Goal: Task Accomplishment & Management: Complete application form

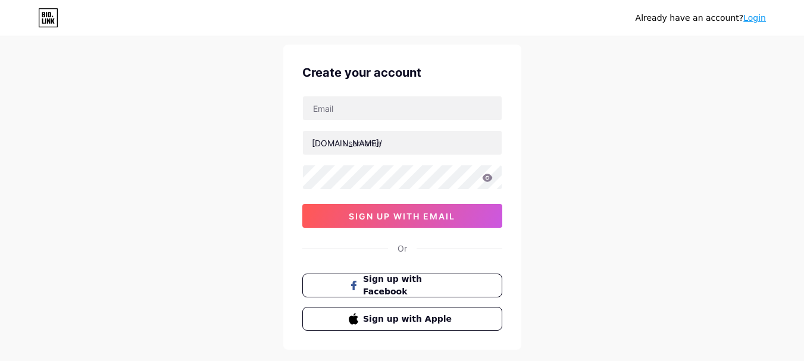
scroll to position [60, 0]
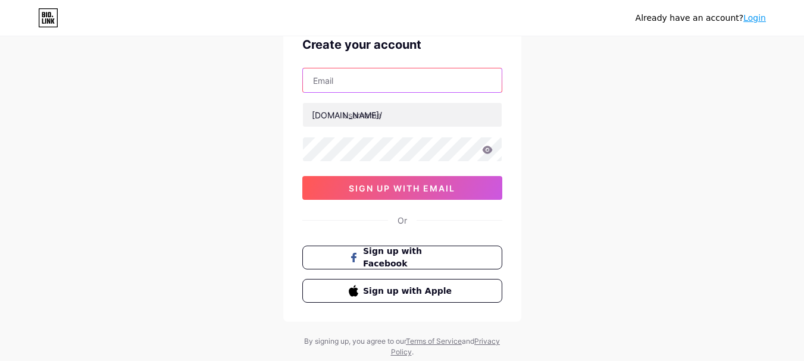
click at [384, 78] on input "text" at bounding box center [402, 80] width 199 height 24
type input "[EMAIL_ADDRESS][DOMAIN_NAME]"
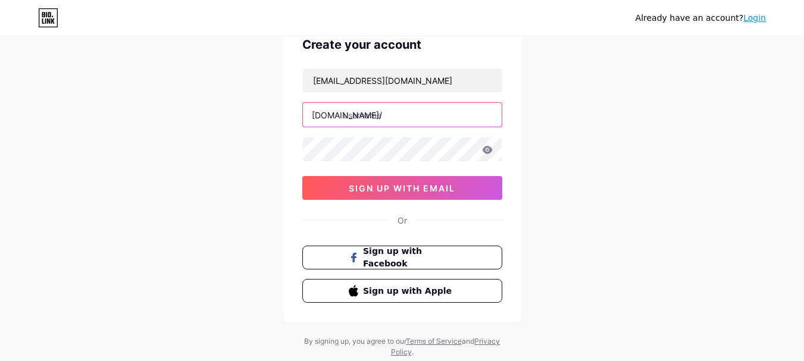
click at [389, 117] on input "text" at bounding box center [402, 115] width 199 height 24
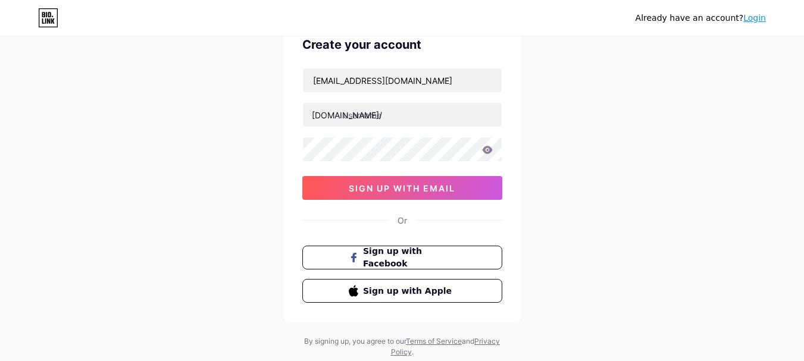
click at [218, 357] on div "Already have an account? Login Create your account [EMAIL_ADDRESS][DOMAIN_NAME]…" at bounding box center [402, 167] width 804 height 455
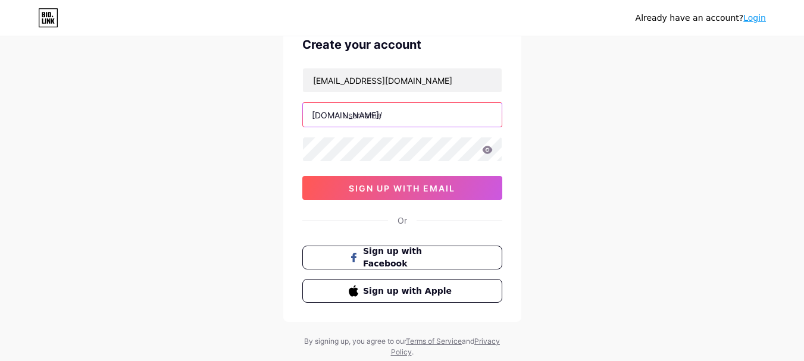
click at [390, 113] on input "text" at bounding box center [402, 115] width 199 height 24
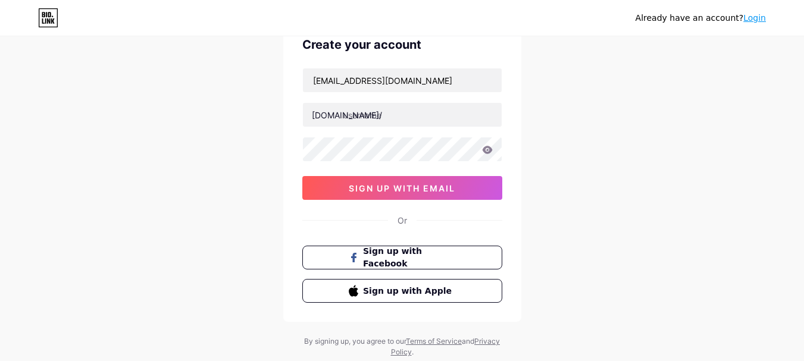
click at [226, 357] on div "Already have an account? Login Create your account [EMAIL_ADDRESS][DOMAIN_NAME]…" at bounding box center [402, 167] width 804 height 455
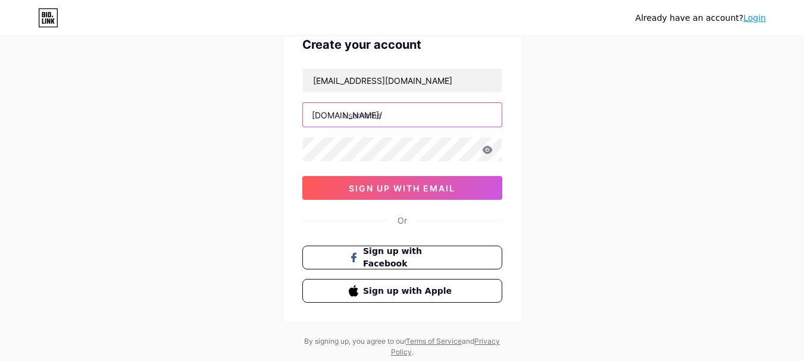
click at [355, 118] on input "text" at bounding box center [402, 115] width 199 height 24
paste input "bigchieftire"
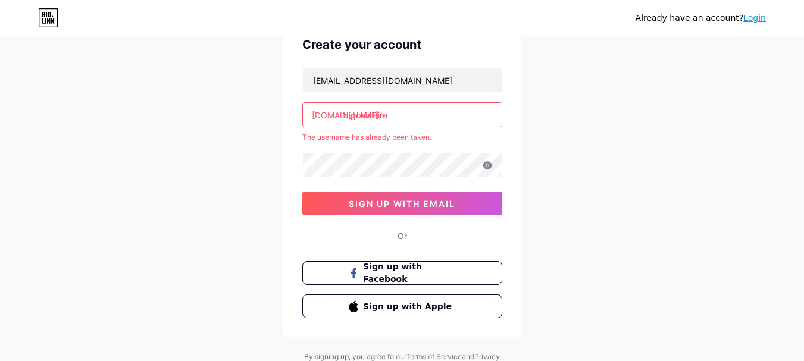
drag, startPoint x: 405, startPoint y: 112, endPoint x: 217, endPoint y: 101, distance: 187.9
click at [218, 101] on div "Already have an account? Login Create your account [EMAIL_ADDRESS][DOMAIN_NAME]…" at bounding box center [402, 175] width 804 height 471
click at [630, 144] on div "Already have an account? Login Create your account [EMAIL_ADDRESS][DOMAIN_NAME]…" at bounding box center [402, 175] width 804 height 471
drag, startPoint x: 420, startPoint y: 110, endPoint x: 227, endPoint y: 100, distance: 193.1
click at [228, 100] on div "Already have an account? Login Create your account [EMAIL_ADDRESS][DOMAIN_NAME]…" at bounding box center [402, 175] width 804 height 471
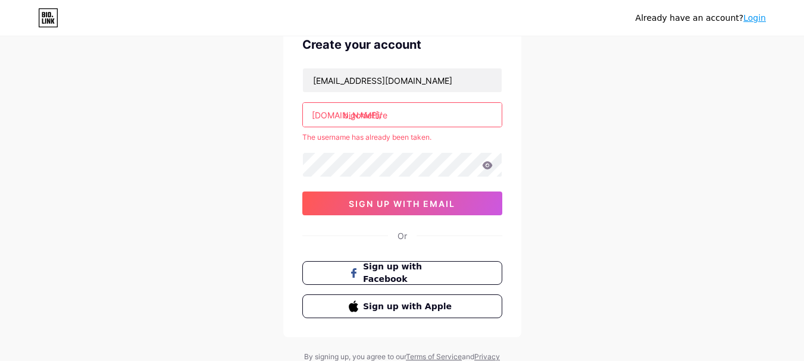
click at [344, 112] on input "bigchieftire" at bounding box center [402, 115] width 199 height 24
drag, startPoint x: 387, startPoint y: 115, endPoint x: 269, endPoint y: 118, distance: 118.5
click at [269, 118] on div "Already have an account? Login Create your account [EMAIL_ADDRESS][DOMAIN_NAME]…" at bounding box center [402, 175] width 804 height 471
drag, startPoint x: 407, startPoint y: 126, endPoint x: 266, endPoint y: 107, distance: 141.7
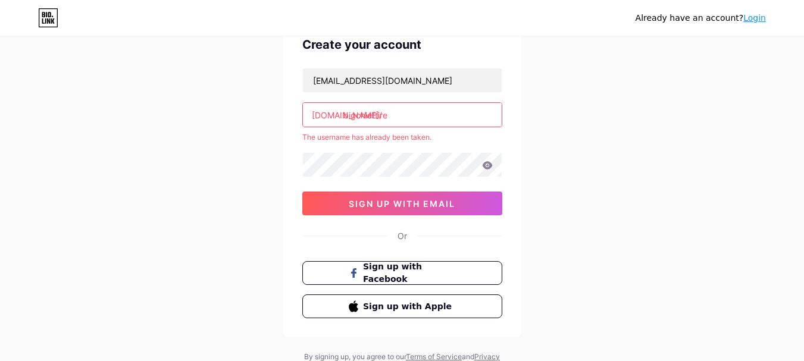
click at [267, 107] on div "Already have an account? Login Create your account [EMAIL_ADDRESS][DOMAIN_NAME]…" at bounding box center [402, 175] width 804 height 471
paste input "_chief_"
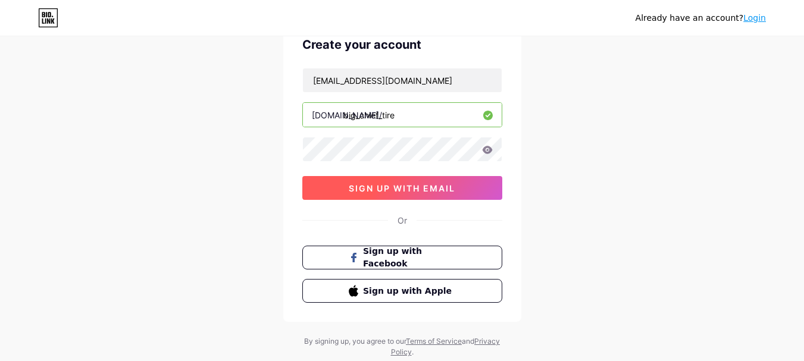
type input "big_chief_tire"
click at [418, 190] on span "sign up with email" at bounding box center [402, 188] width 107 height 10
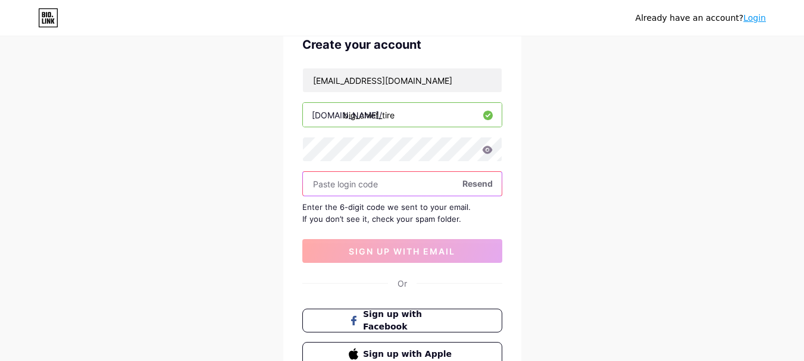
paste input "679002"
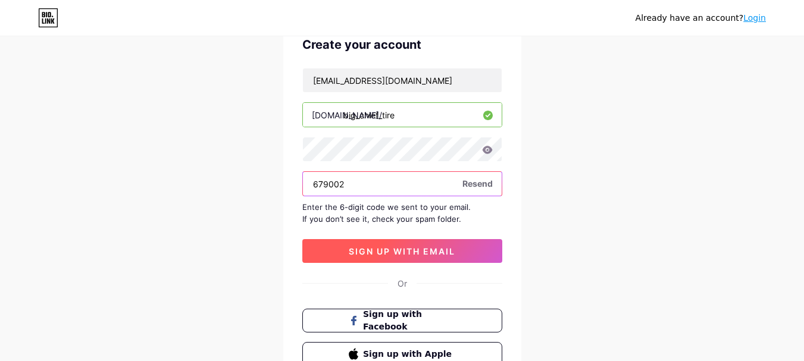
type input "679002"
click at [417, 249] on span "sign up with email" at bounding box center [402, 251] width 107 height 10
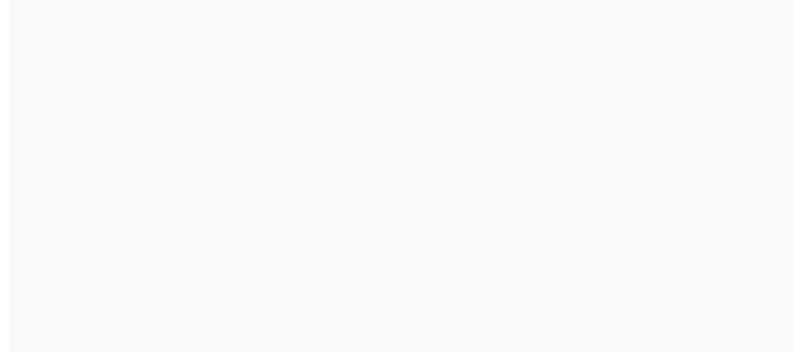
scroll to position [0, 0]
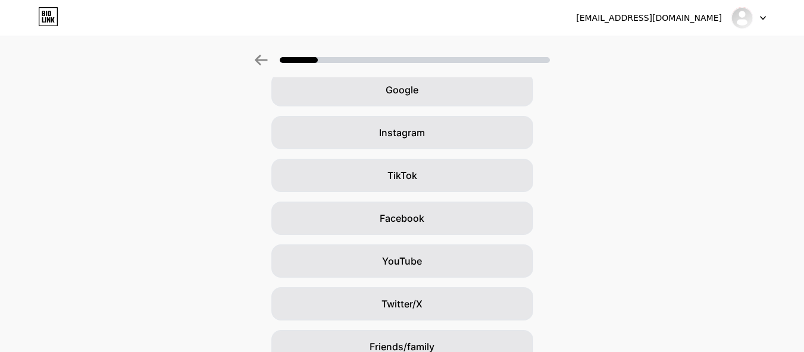
scroll to position [60, 0]
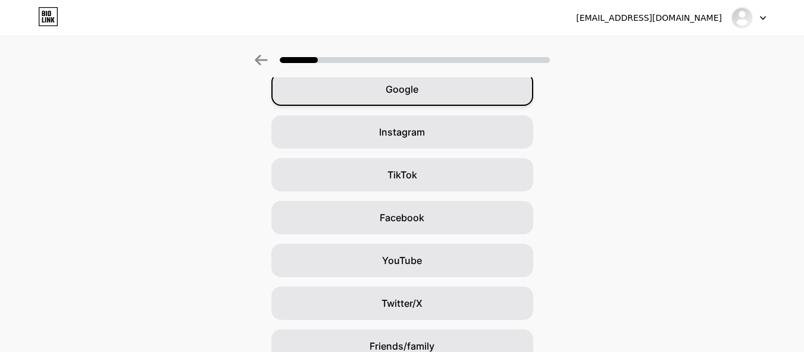
click at [416, 85] on span "Google" at bounding box center [402, 89] width 33 height 14
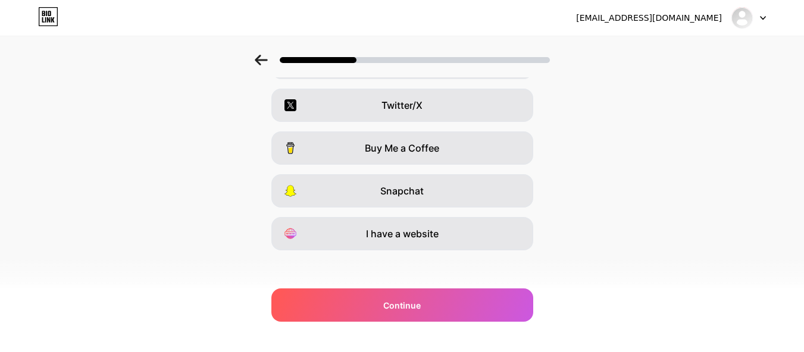
scroll to position [220, 0]
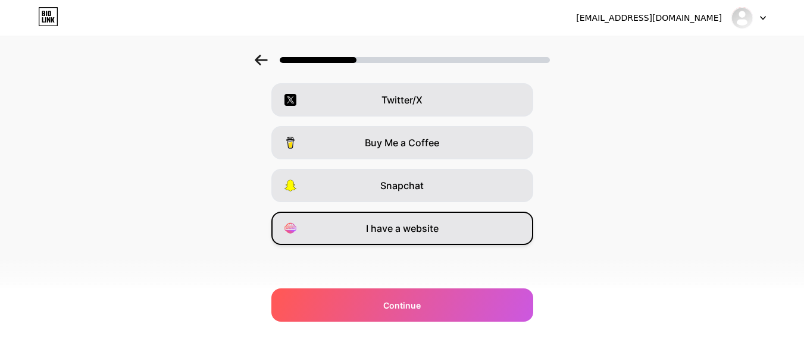
click at [467, 233] on div "I have a website" at bounding box center [402, 228] width 262 height 33
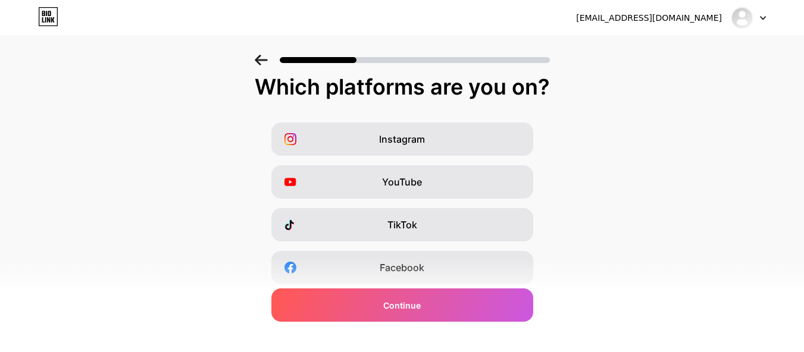
scroll to position [0, 0]
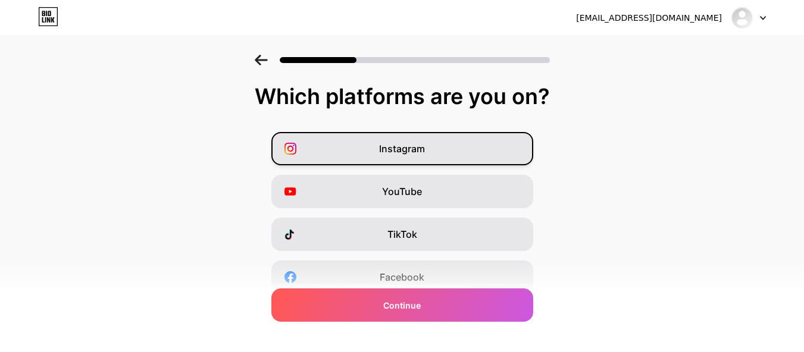
click at [446, 140] on div "Instagram" at bounding box center [402, 148] width 262 height 33
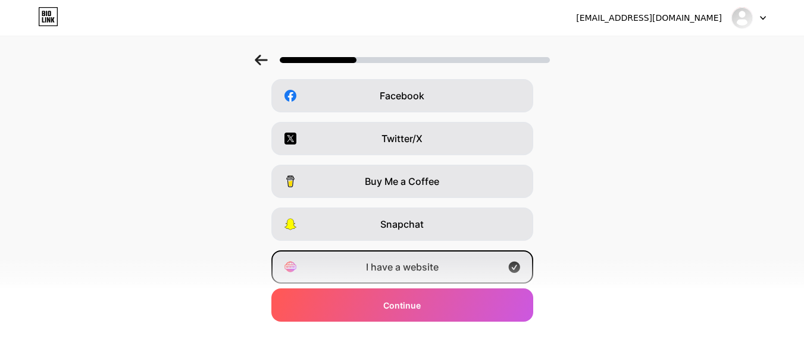
scroll to position [161, 0]
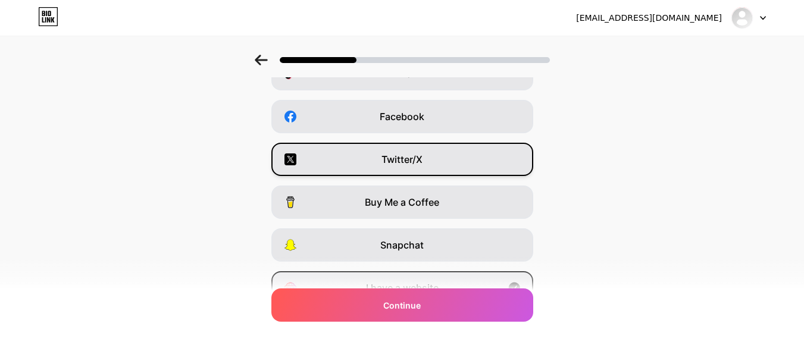
click at [456, 169] on div "Twitter/X" at bounding box center [402, 159] width 262 height 33
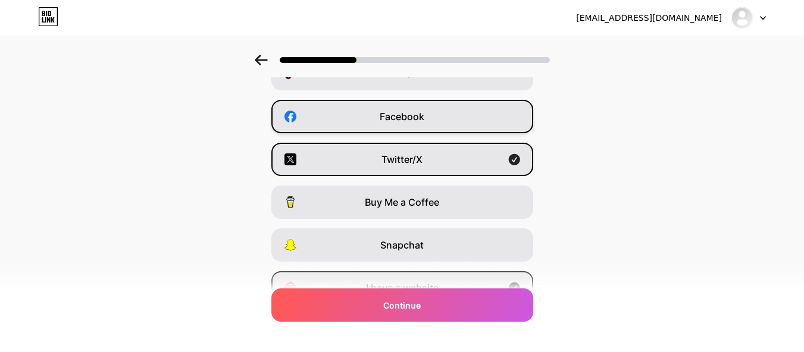
click at [453, 118] on div "Facebook" at bounding box center [402, 116] width 262 height 33
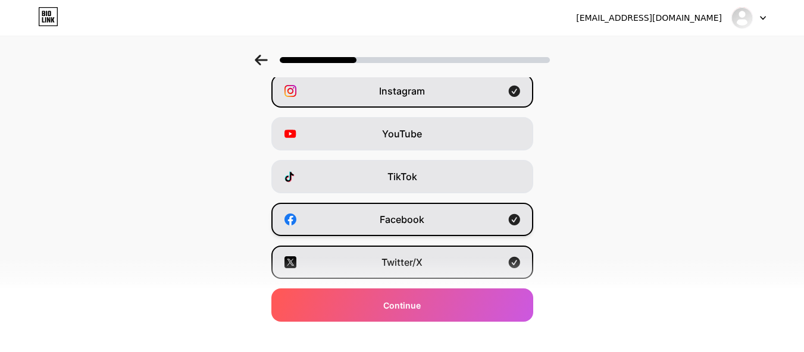
scroll to position [42, 0]
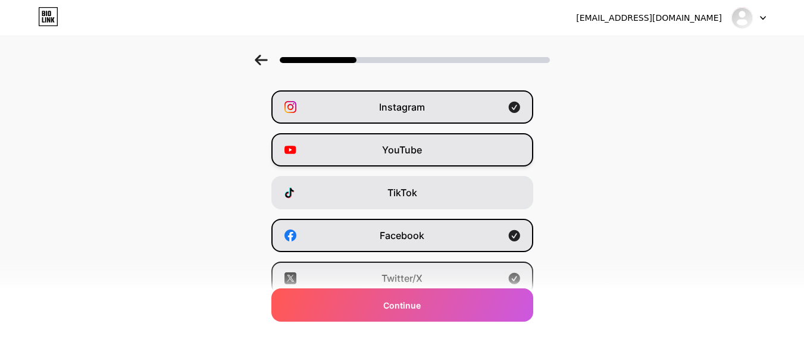
click at [449, 146] on div "YouTube" at bounding box center [402, 149] width 262 height 33
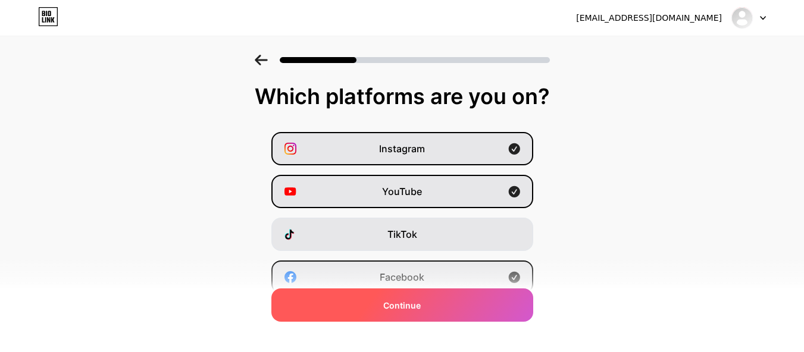
click at [452, 295] on div "Continue" at bounding box center [402, 305] width 262 height 33
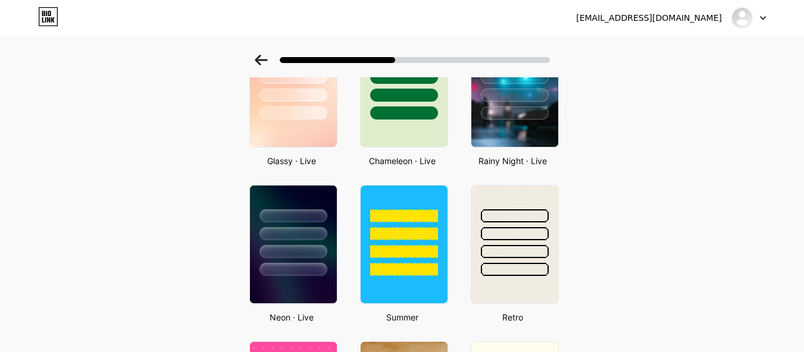
scroll to position [476, 0]
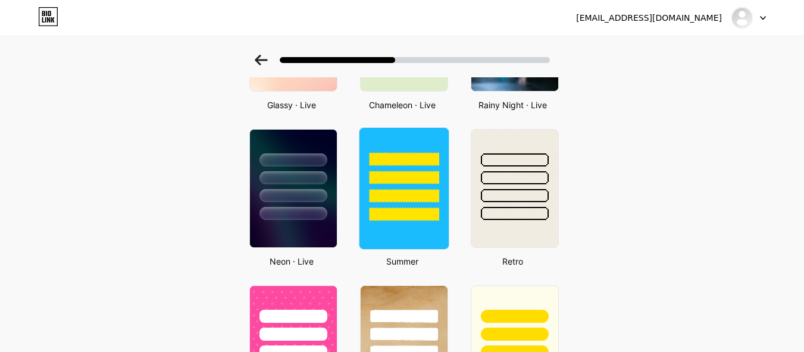
click at [413, 194] on div at bounding box center [404, 196] width 70 height 14
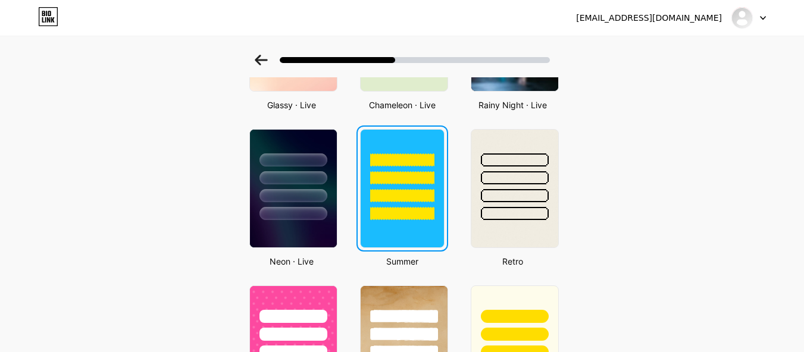
scroll to position [0, 0]
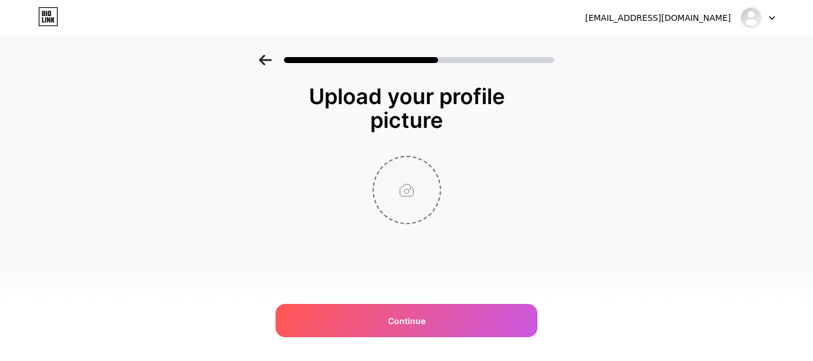
click at [413, 194] on input "file" at bounding box center [407, 190] width 66 height 66
type input "C:\fakepath\Untitled design (21).png"
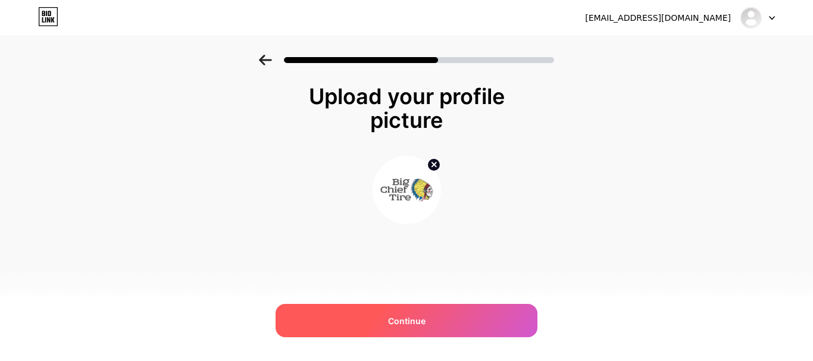
click at [421, 319] on span "Continue" at bounding box center [406, 321] width 37 height 12
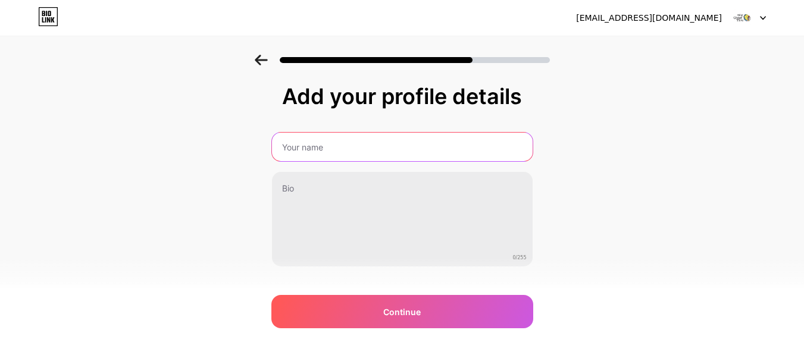
click at [349, 151] on input "text" at bounding box center [402, 147] width 261 height 29
type input "Big Chief Tire"
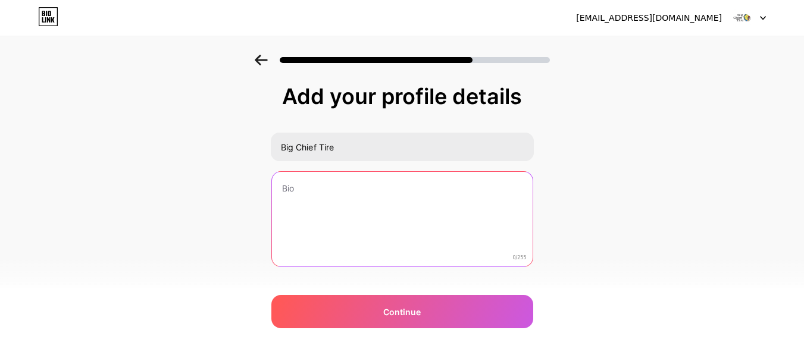
click at [399, 197] on textarea at bounding box center [402, 220] width 261 height 96
paste textarea "Big Chief Tire is a family-owned Jacksonville tire and auto repair shop serving…"
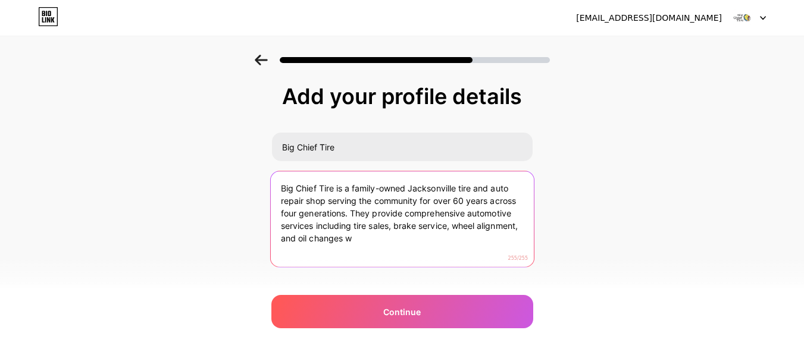
drag, startPoint x: 367, startPoint y: 242, endPoint x: 303, endPoint y: 242, distance: 64.3
click at [303, 242] on textarea "Big Chief Tire is a family-owned Jacksonville tire and auto repair shop serving…" at bounding box center [401, 219] width 263 height 97
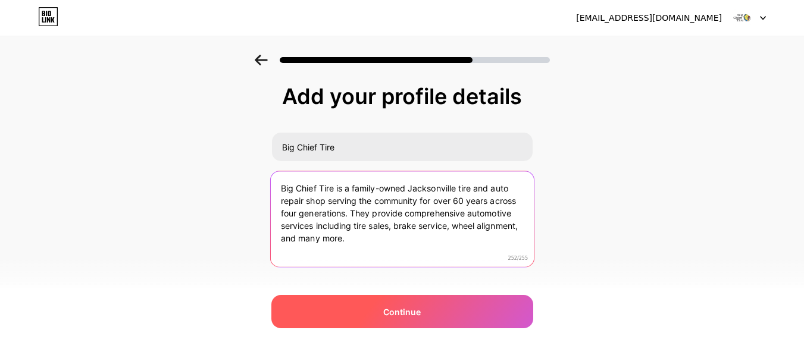
type textarea "Big Chief Tire is a family-owned Jacksonville tire and auto repair shop serving…"
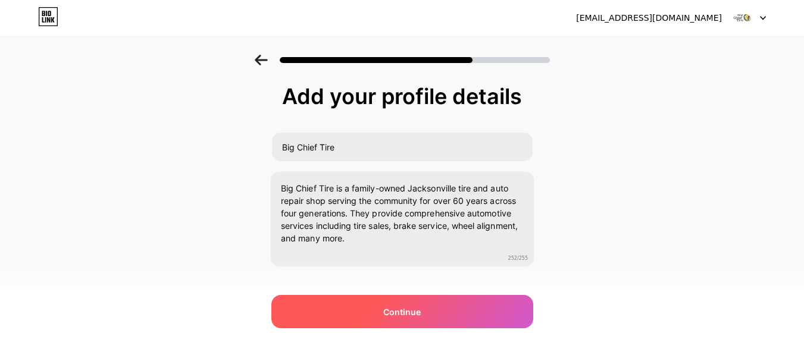
click at [427, 309] on div "Continue" at bounding box center [402, 311] width 262 height 33
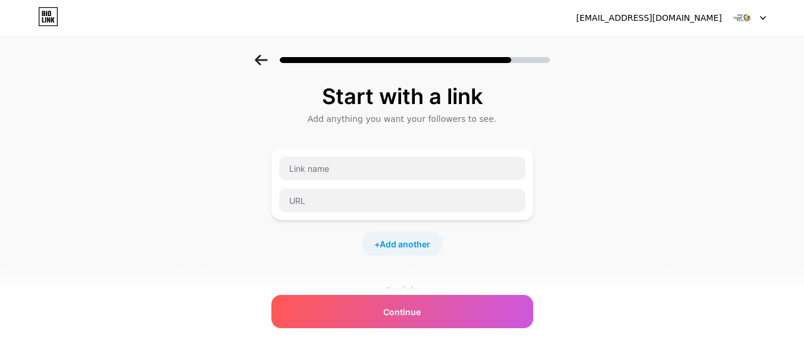
click at [262, 61] on icon at bounding box center [261, 60] width 13 height 11
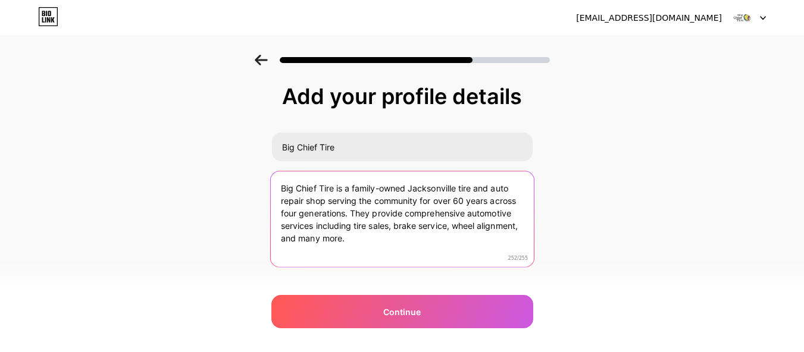
drag, startPoint x: 374, startPoint y: 214, endPoint x: 357, endPoint y: 212, distance: 17.4
click at [357, 212] on textarea "Big Chief Tire is a family-owned Jacksonville tire and auto repair shop serving…" at bounding box center [401, 219] width 263 height 97
click at [360, 214] on textarea "Big Chief Tire is a family-owned Jacksonville tire and auto repair shop serving…" at bounding box center [401, 219] width 263 height 97
click at [513, 217] on textarea "Big Chief Tire is a family-owned Jacksonville tire and auto repair shop serving…" at bounding box center [401, 219] width 263 height 97
click at [509, 215] on textarea "Big Chief Tire is a family-owned Jacksonville tire and auto repair shop serving…" at bounding box center [401, 219] width 263 height 97
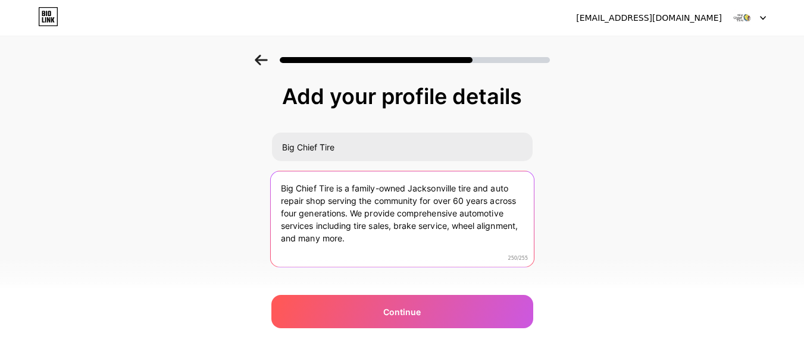
click at [360, 224] on textarea "Big Chief Tire is a family-owned Jacksonville tire and auto repair shop serving…" at bounding box center [401, 219] width 263 height 97
click at [349, 249] on textarea "Big Chief Tire is a family-owned Jacksonville tire and auto repair shop serving…" at bounding box center [401, 219] width 263 height 97
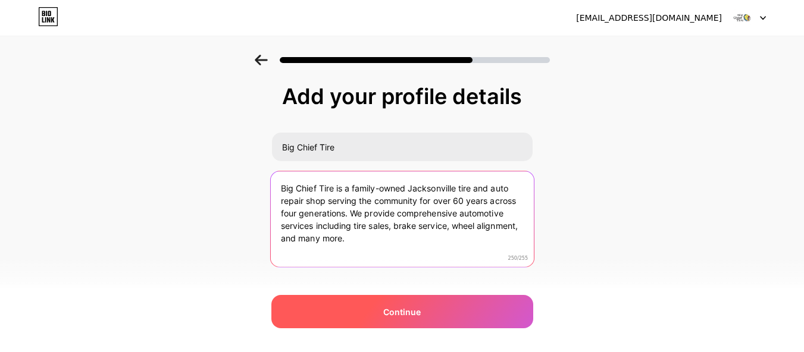
type textarea "Big Chief Tire is a family-owned Jacksonville tire and auto repair shop serving…"
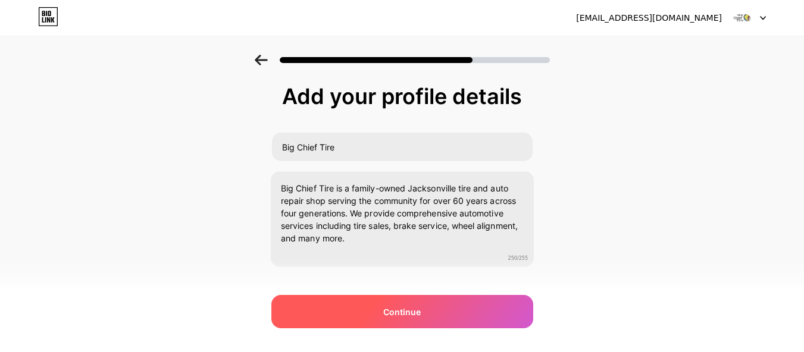
click at [418, 309] on span "Continue" at bounding box center [401, 312] width 37 height 12
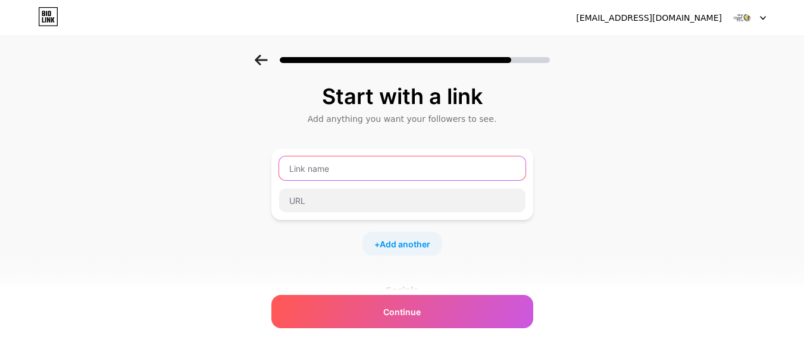
click at [393, 168] on input "text" at bounding box center [402, 169] width 246 height 24
paste input "Big Chief Tire"
type input "Big Chief Tire"
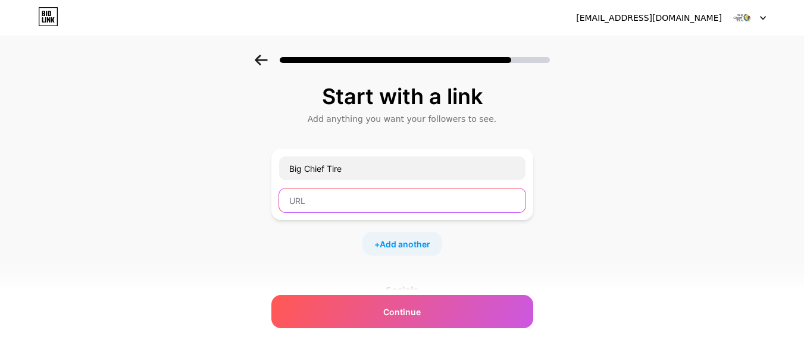
click at [349, 207] on input "text" at bounding box center [402, 201] width 246 height 24
paste input "[URL][DOMAIN_NAME]"
type input "[URL][DOMAIN_NAME]"
click at [415, 260] on div "Start with a link Add anything you want your followers to see. Big Chief Tire […" at bounding box center [402, 249] width 262 height 329
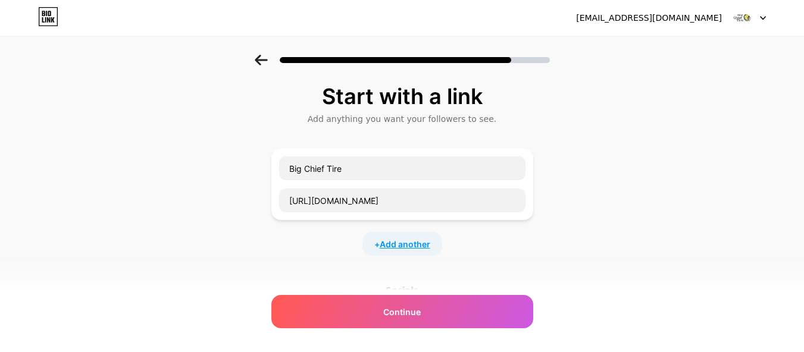
click at [414, 250] on span "Add another" at bounding box center [405, 244] width 51 height 12
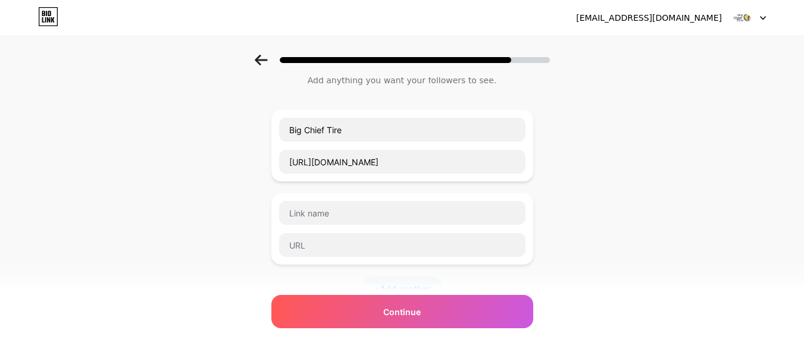
scroll to position [60, 0]
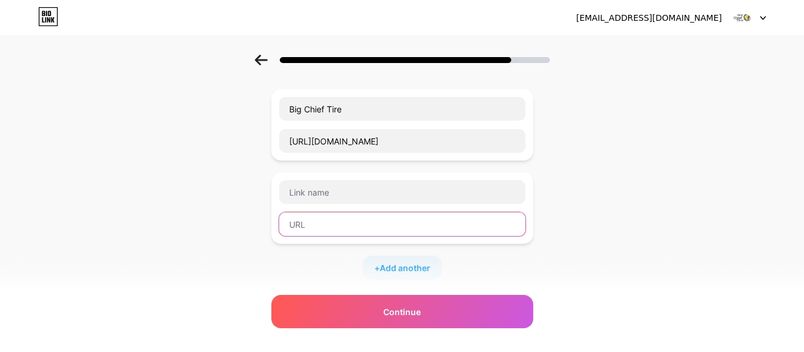
click at [329, 218] on input "text" at bounding box center [402, 224] width 246 height 24
paste input "[URL][DOMAIN_NAME]"
drag, startPoint x: 344, startPoint y: 225, endPoint x: 380, endPoint y: 224, distance: 36.3
click at [380, 224] on input "[URL][DOMAIN_NAME]" at bounding box center [402, 224] width 246 height 24
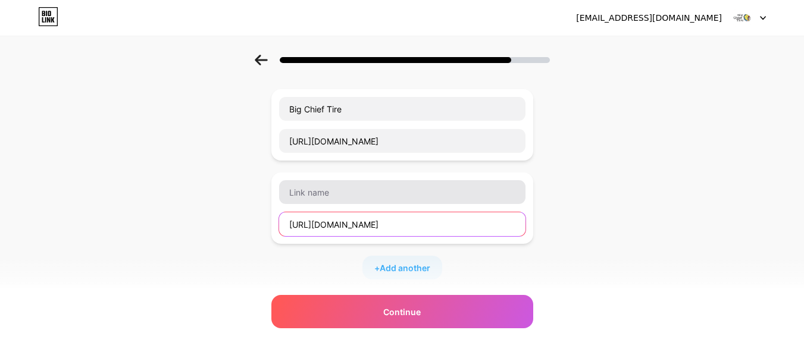
type input "[URL][DOMAIN_NAME]"
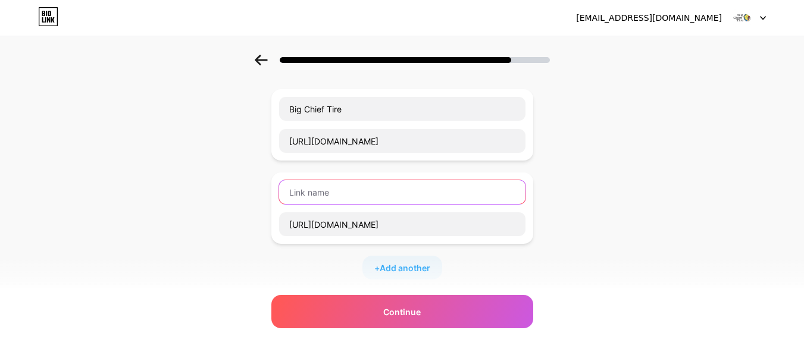
click at [343, 193] on input "text" at bounding box center [402, 192] width 246 height 24
paste input "facebook"
type input "facebook"
click at [399, 254] on div "Big Chief Tire [URL][DOMAIN_NAME] facebook [URL][DOMAIN_NAME] + Add another" at bounding box center [402, 184] width 262 height 190
click at [401, 267] on span "Add another" at bounding box center [405, 268] width 51 height 12
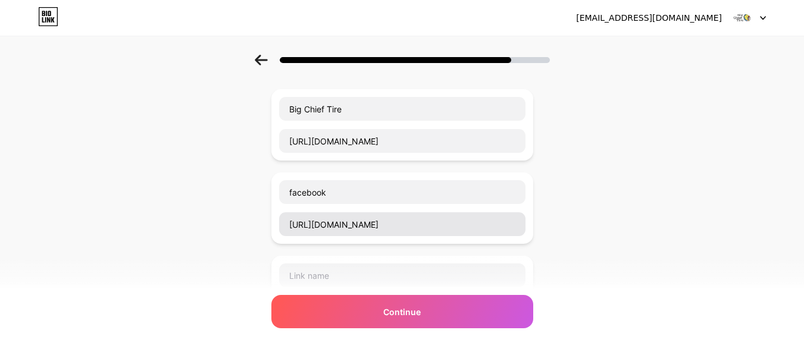
scroll to position [119, 0]
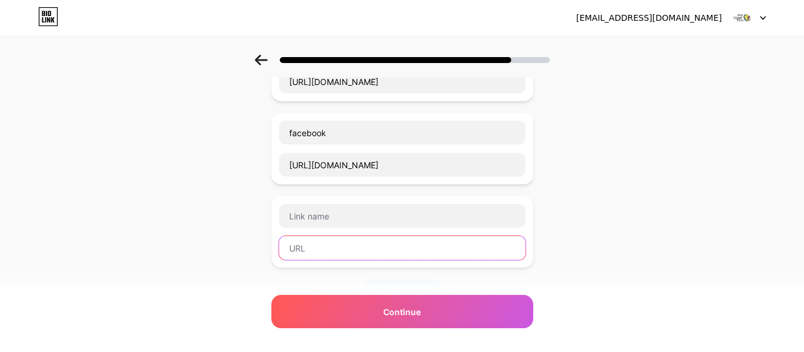
click at [355, 242] on input "text" at bounding box center [402, 248] width 246 height 24
paste input "[URL][DOMAIN_NAME]"
drag, startPoint x: 343, startPoint y: 249, endPoint x: 380, endPoint y: 249, distance: 36.3
click at [380, 249] on input "[URL][DOMAIN_NAME]" at bounding box center [402, 248] width 246 height 24
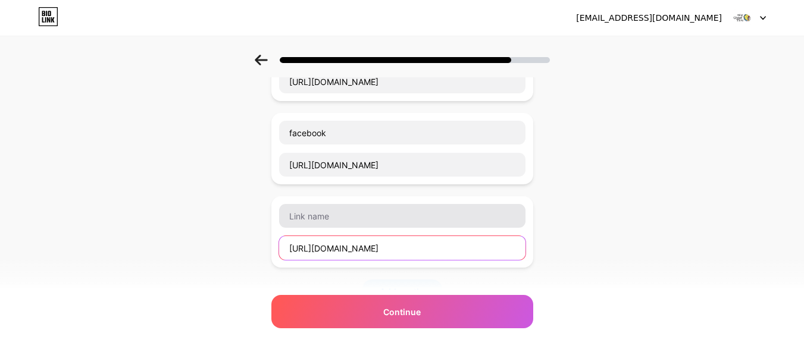
type input "[URL][DOMAIN_NAME]"
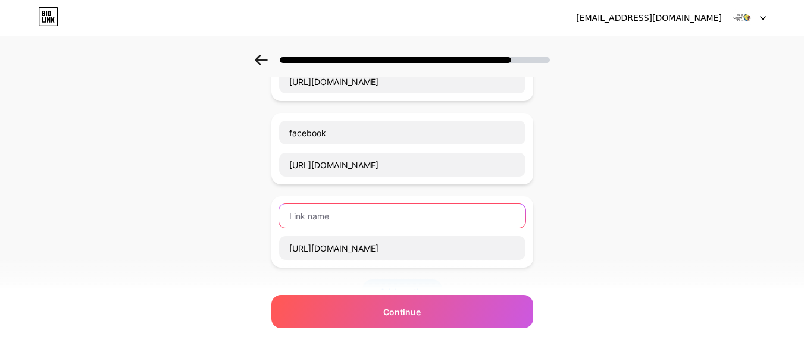
click at [348, 220] on input "text" at bounding box center [402, 216] width 246 height 24
paste input "instagram"
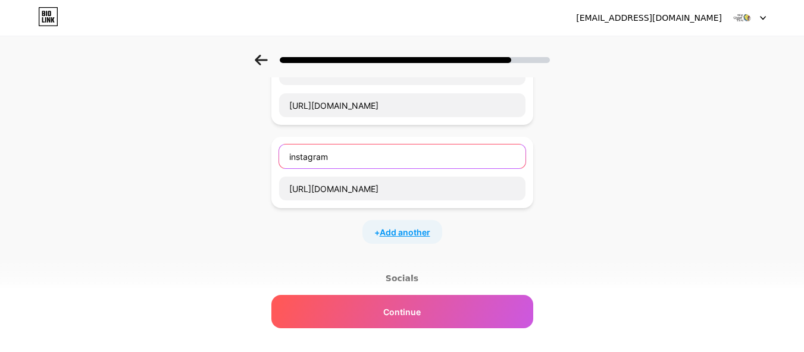
type input "instagram"
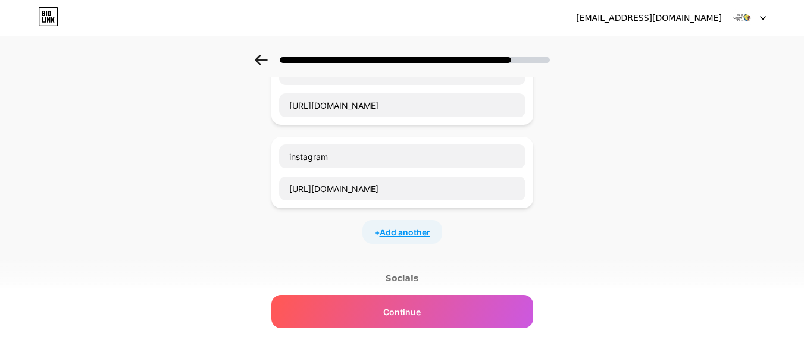
click at [393, 230] on span "Add another" at bounding box center [405, 232] width 51 height 12
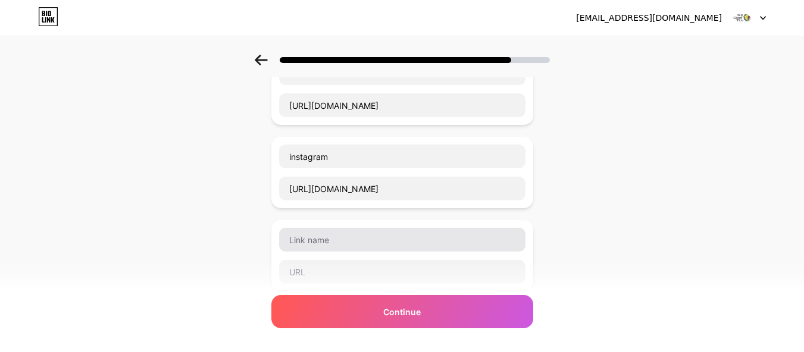
scroll to position [238, 0]
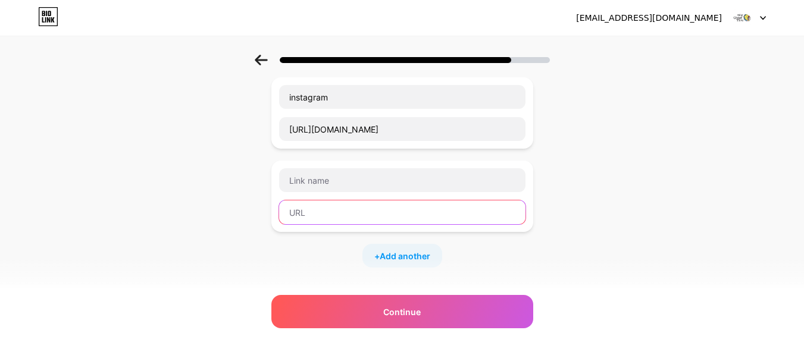
click at [340, 215] on input "text" at bounding box center [402, 213] width 246 height 24
paste input "[URL][DOMAIN_NAME]"
drag, startPoint x: 345, startPoint y: 214, endPoint x: 370, endPoint y: 214, distance: 25.0
click at [370, 214] on input "[URL][DOMAIN_NAME]" at bounding box center [402, 213] width 246 height 24
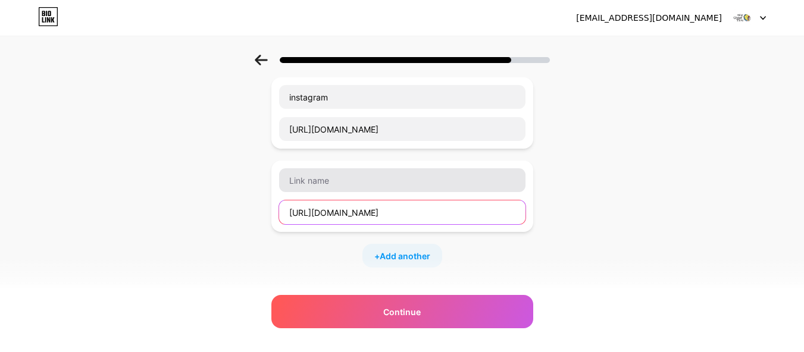
type input "[URL][DOMAIN_NAME]"
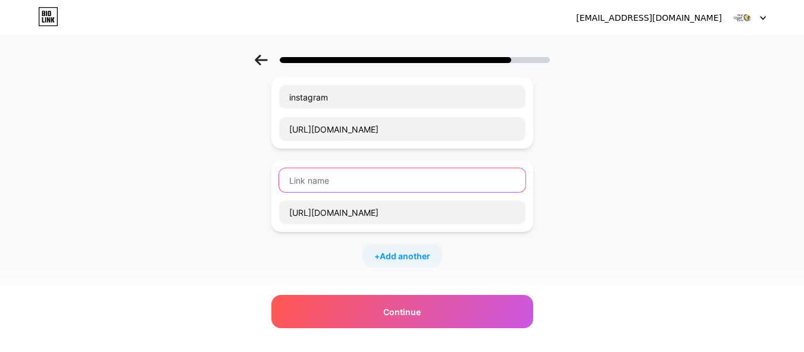
click at [348, 183] on input "text" at bounding box center [402, 180] width 246 height 24
paste input "twitter"
type input "twitter"
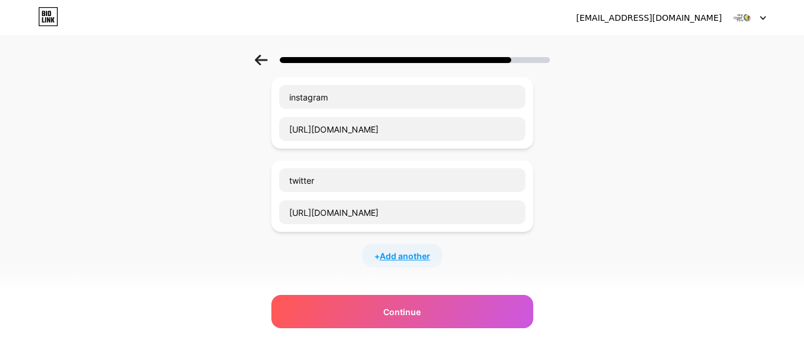
click at [410, 259] on span "Add another" at bounding box center [405, 256] width 51 height 12
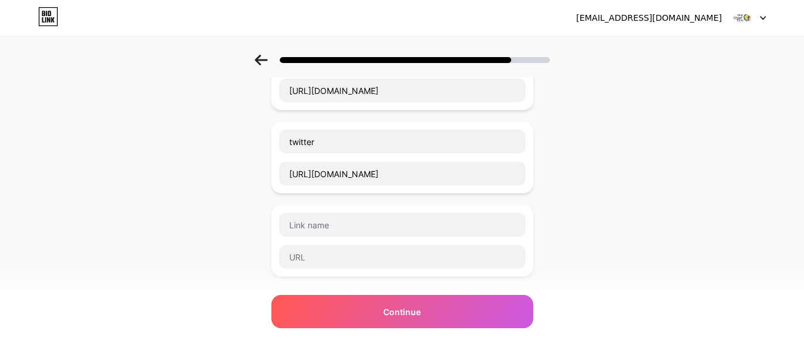
scroll to position [298, 0]
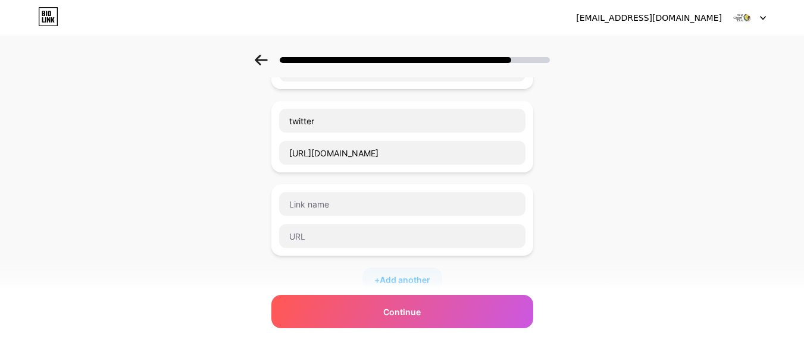
click at [349, 249] on div at bounding box center [402, 220] width 262 height 71
click at [352, 242] on input "text" at bounding box center [402, 236] width 246 height 24
paste input "[URL][DOMAIN_NAME]"
drag, startPoint x: 345, startPoint y: 239, endPoint x: 375, endPoint y: 236, distance: 29.9
click at [375, 236] on input "[URL][DOMAIN_NAME]" at bounding box center [402, 236] width 246 height 24
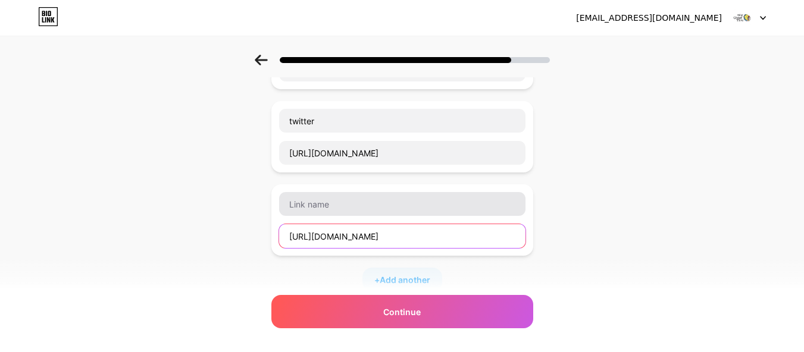
type input "[URL][DOMAIN_NAME]"
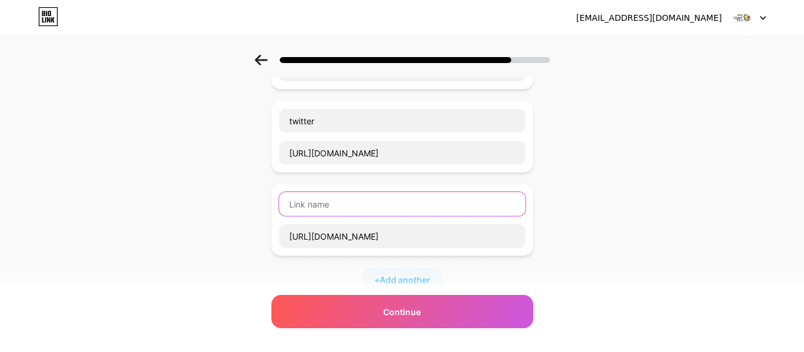
click at [340, 206] on input "text" at bounding box center [402, 204] width 246 height 24
paste input "youtube"
type input "youtube"
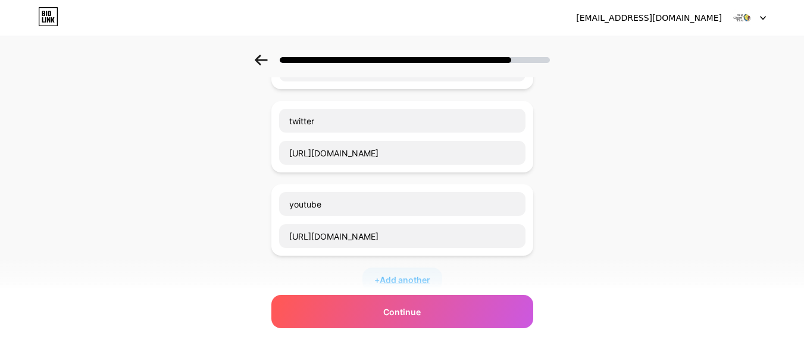
click at [390, 280] on span "Add another" at bounding box center [405, 280] width 51 height 12
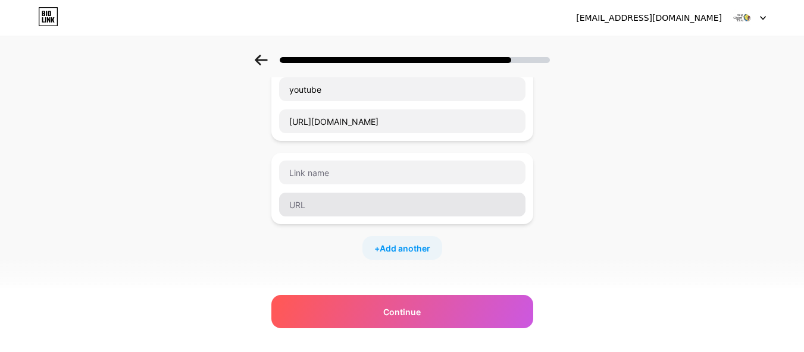
scroll to position [417, 0]
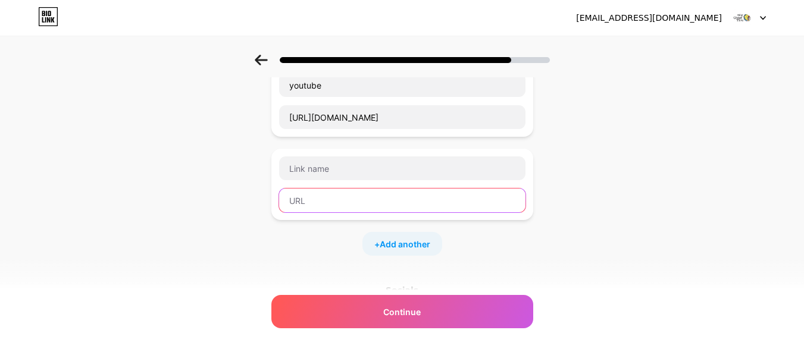
click at [369, 200] on input "text" at bounding box center [402, 201] width 246 height 24
paste input "[URL][DOMAIN_NAME]"
drag, startPoint x: 343, startPoint y: 202, endPoint x: 374, endPoint y: 202, distance: 31.0
click at [374, 202] on input "[URL][DOMAIN_NAME]" at bounding box center [402, 201] width 246 height 24
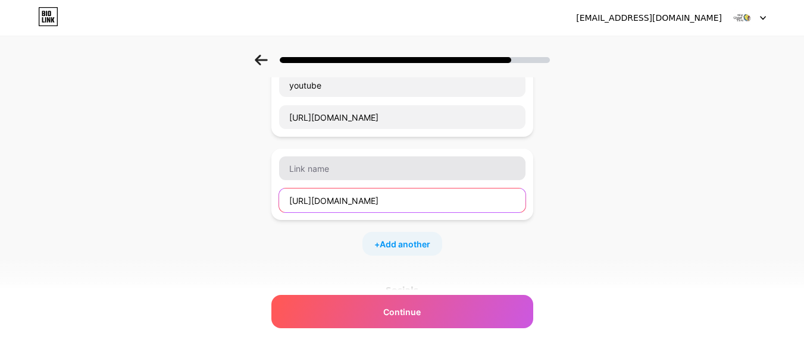
type input "[URL][DOMAIN_NAME]"
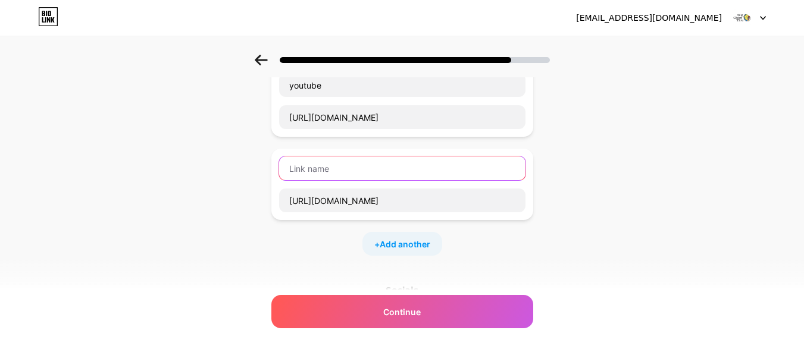
click at [330, 168] on input "text" at bounding box center [402, 169] width 246 height 24
paste input "linkedin"
type input "linkedin"
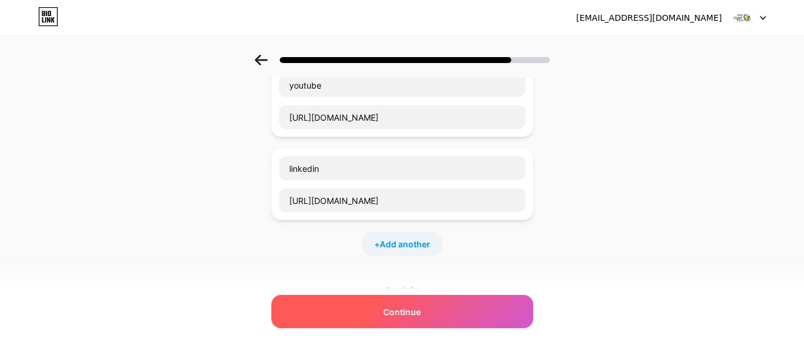
click at [430, 321] on div "Continue" at bounding box center [402, 311] width 262 height 33
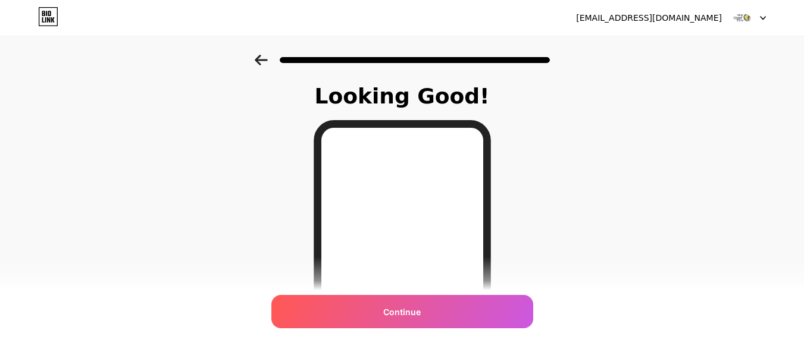
click at [267, 64] on icon at bounding box center [261, 60] width 13 height 11
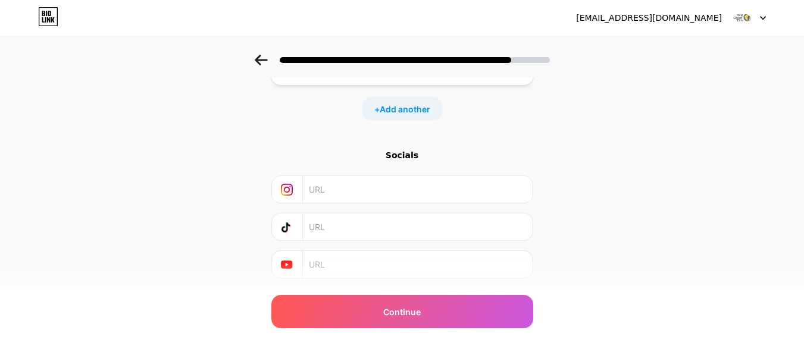
scroll to position [526, 0]
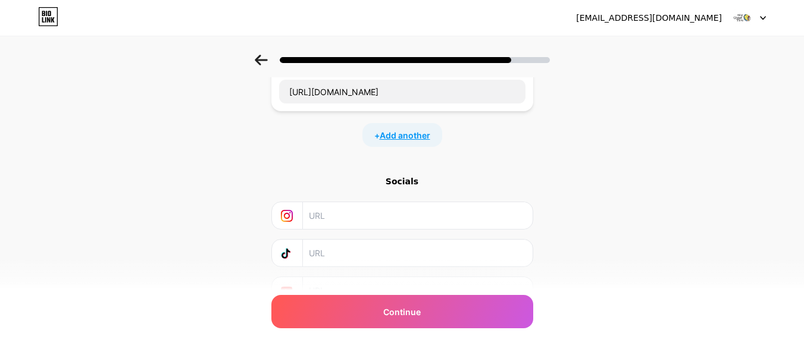
click at [415, 137] on span "Add another" at bounding box center [405, 135] width 51 height 12
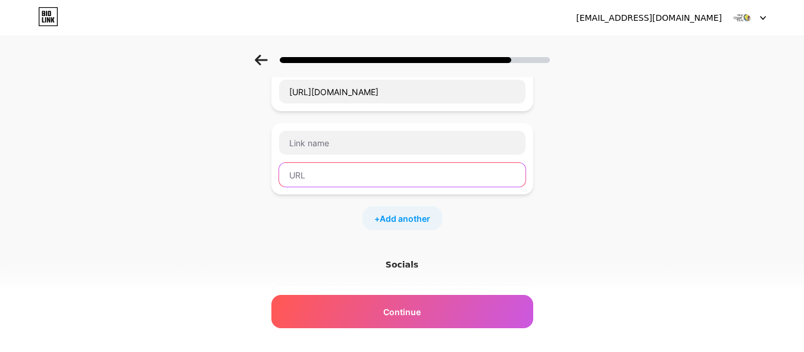
click at [370, 170] on input "text" at bounding box center [402, 175] width 246 height 24
paste input "[URL][DOMAIN_NAME]"
type input "[URL][DOMAIN_NAME]"
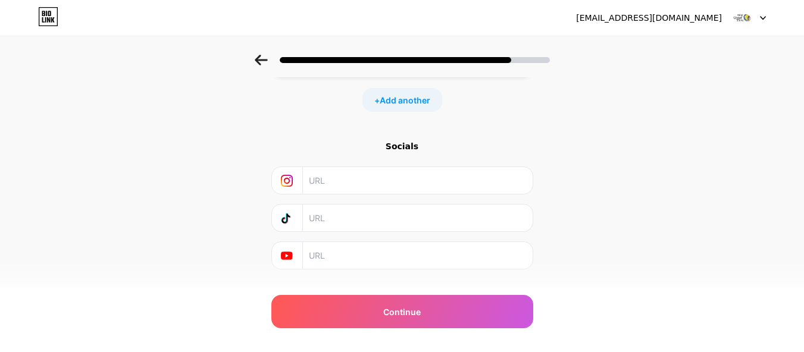
scroll to position [645, 0]
click at [383, 186] on input "text" at bounding box center [417, 180] width 216 height 27
paste input "[URL][DOMAIN_NAME]"
type input "[URL][DOMAIN_NAME]"
click at [332, 257] on input "text" at bounding box center [417, 255] width 216 height 27
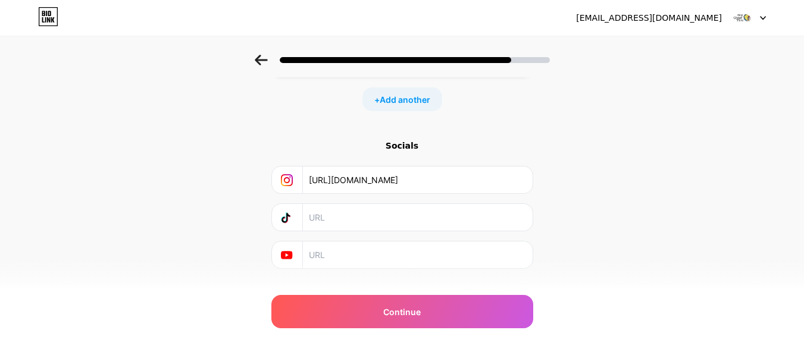
paste input "[URL][DOMAIN_NAME]"
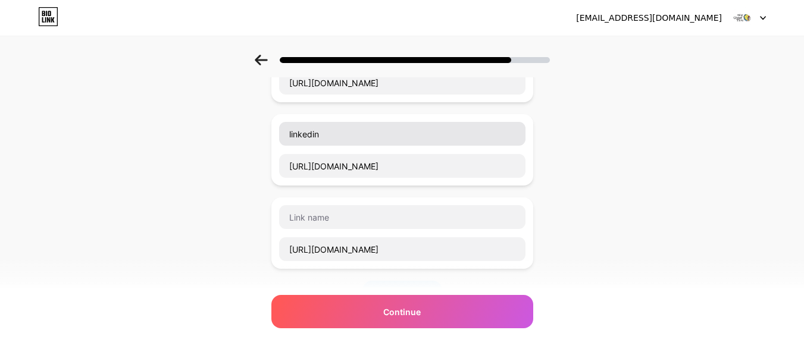
scroll to position [430, 0]
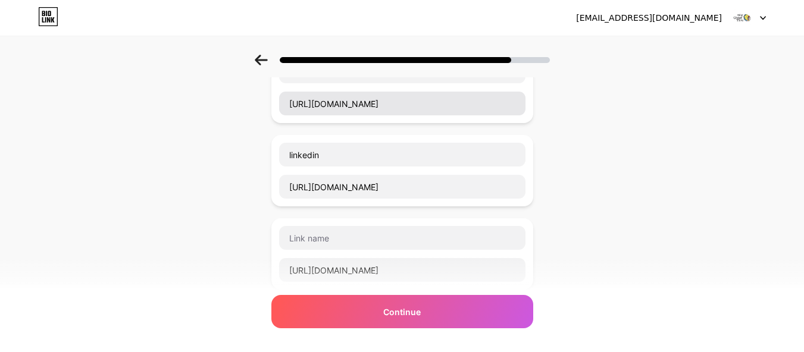
type input "[URL][DOMAIN_NAME]"
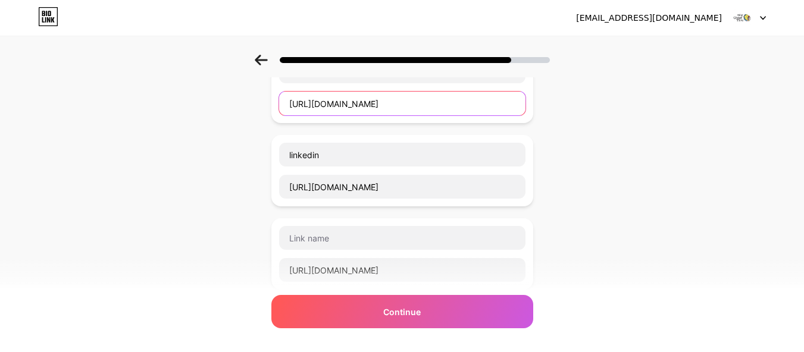
drag, startPoint x: 472, startPoint y: 105, endPoint x: 218, endPoint y: 111, distance: 253.6
click at [222, 110] on div "Start with a link Add anything you want your followers to see. Big Chief Tire […" at bounding box center [402, 83] width 804 height 918
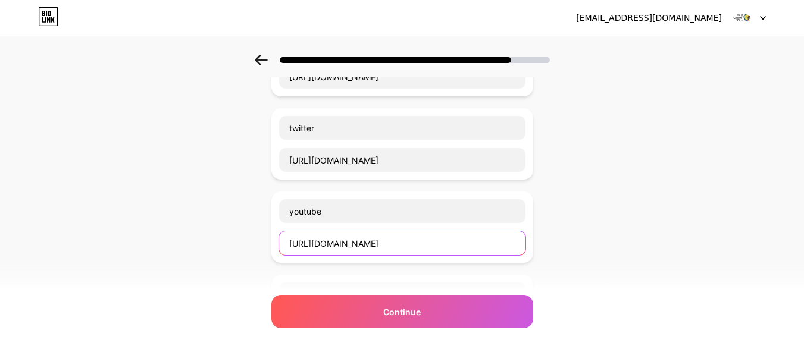
scroll to position [311, 0]
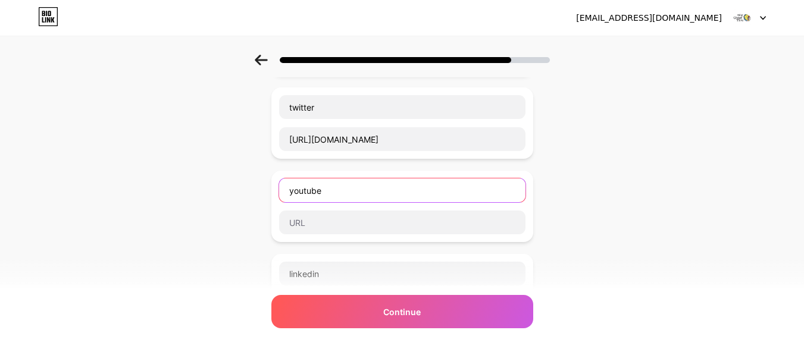
drag, startPoint x: 341, startPoint y: 184, endPoint x: 259, endPoint y: 182, distance: 82.2
click at [259, 182] on div "Start with a link Add anything you want your followers to see. Big Chief Tire […" at bounding box center [402, 202] width 804 height 918
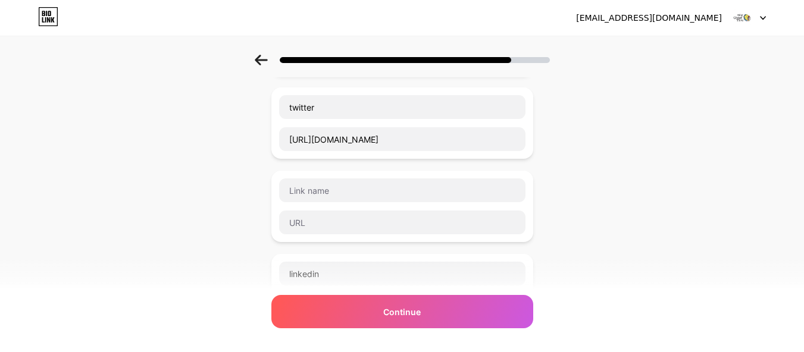
click at [187, 175] on div "Start with a link Add anything you want your followers to see. Big Chief Tire […" at bounding box center [402, 202] width 804 height 918
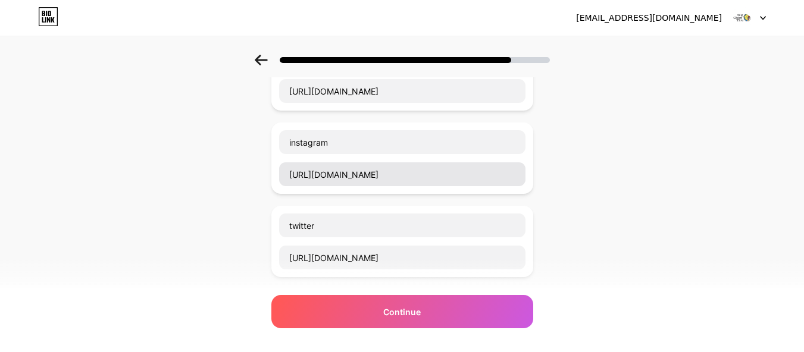
scroll to position [192, 0]
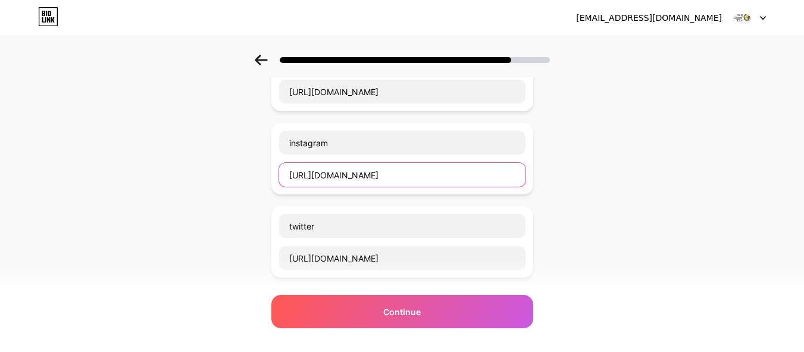
drag, startPoint x: 476, startPoint y: 175, endPoint x: 107, endPoint y: 159, distance: 368.8
click at [110, 159] on div "Start with a link Add anything you want your followers to see. Big Chief Tire […" at bounding box center [402, 322] width 804 height 918
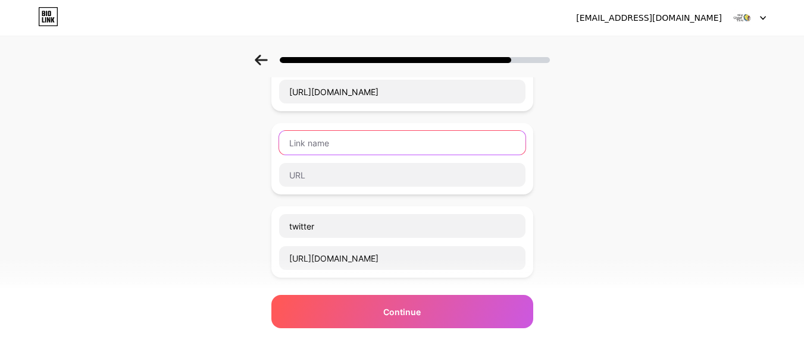
drag, startPoint x: 336, startPoint y: 145, endPoint x: 161, endPoint y: 140, distance: 174.5
click at [161, 140] on div "Start with a link Add anything you want your followers to see. Big Chief Tire […" at bounding box center [402, 322] width 804 height 918
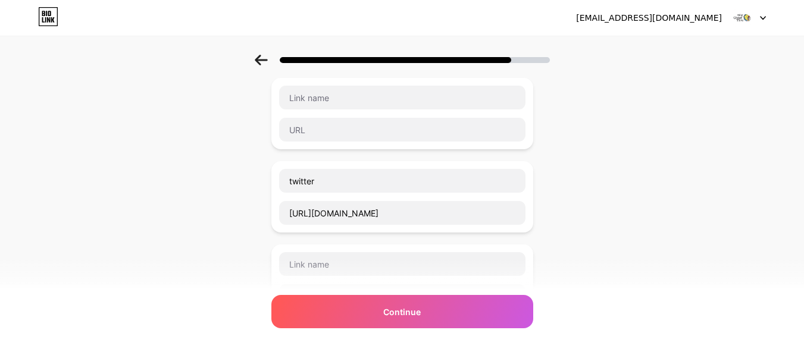
scroll to position [238, 0]
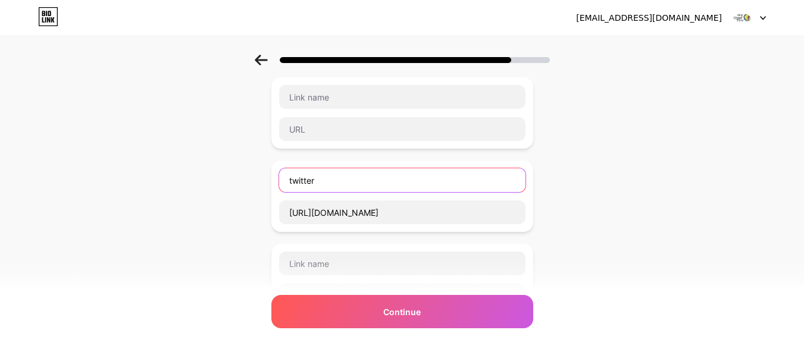
drag, startPoint x: 293, startPoint y: 177, endPoint x: 224, endPoint y: 171, distance: 69.9
click at [224, 171] on div "Start with a link Add anything you want your followers to see. Big Chief Tire […" at bounding box center [402, 276] width 804 height 918
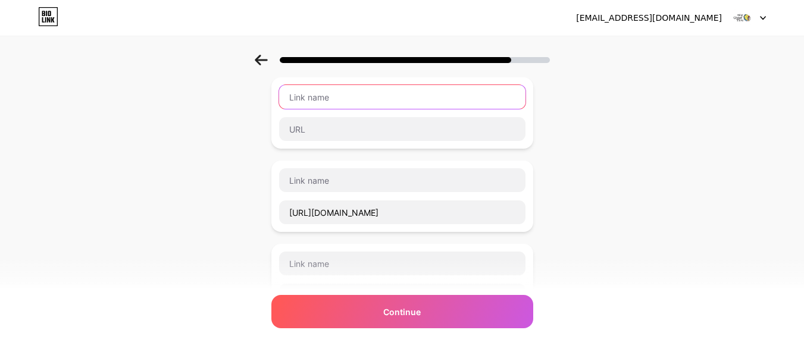
click at [338, 95] on input "text" at bounding box center [402, 97] width 246 height 24
paste input "twitter"
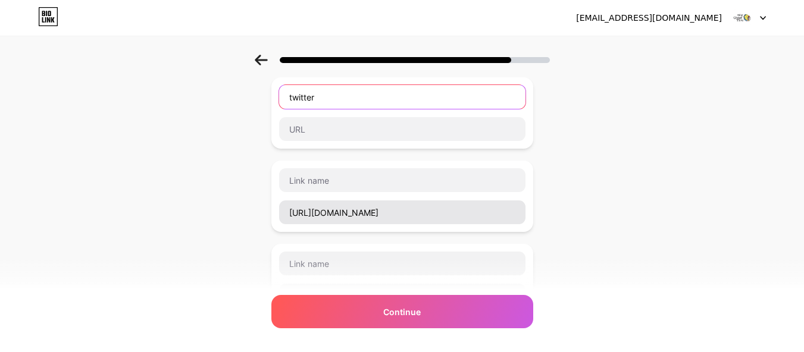
type input "twitter"
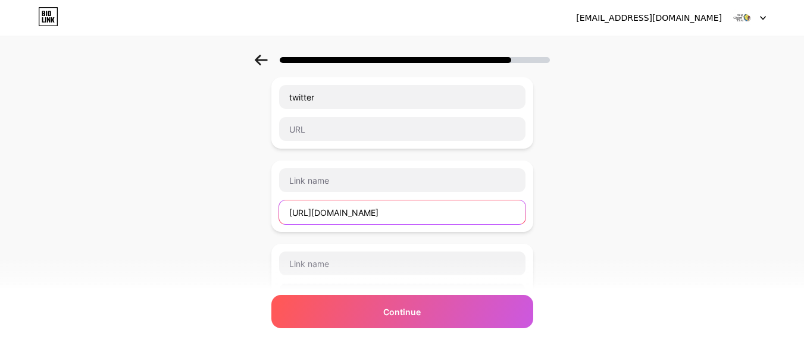
drag, startPoint x: 447, startPoint y: 214, endPoint x: 165, endPoint y: 186, distance: 283.4
click at [165, 186] on div "Start with a link Add anything you want your followers to see. Big Chief Tire […" at bounding box center [402, 276] width 804 height 918
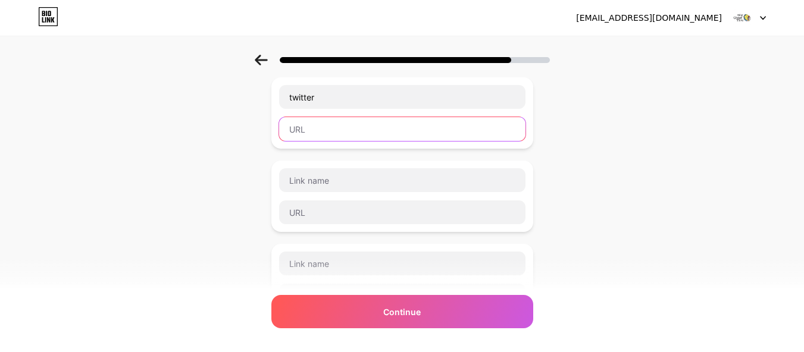
click at [311, 133] on input "text" at bounding box center [402, 129] width 246 height 24
paste input "[URL][DOMAIN_NAME]"
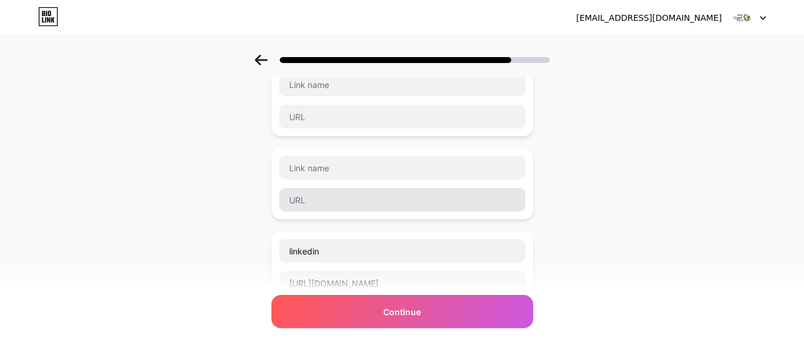
scroll to position [357, 0]
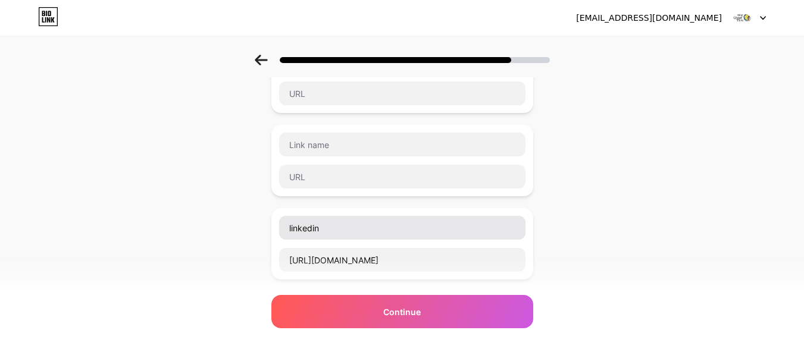
type input "[URL][DOMAIN_NAME]"
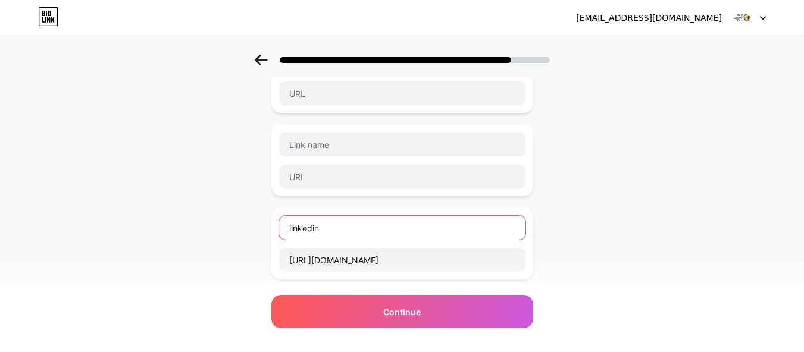
drag, startPoint x: 344, startPoint y: 227, endPoint x: 182, endPoint y: 220, distance: 162.1
click at [198, 220] on div "Start with a link Add anything you want your followers to see. Big Chief Tire […" at bounding box center [402, 157] width 804 height 918
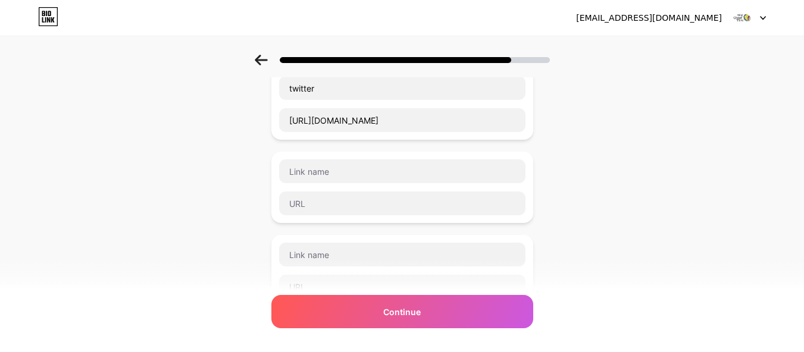
scroll to position [238, 0]
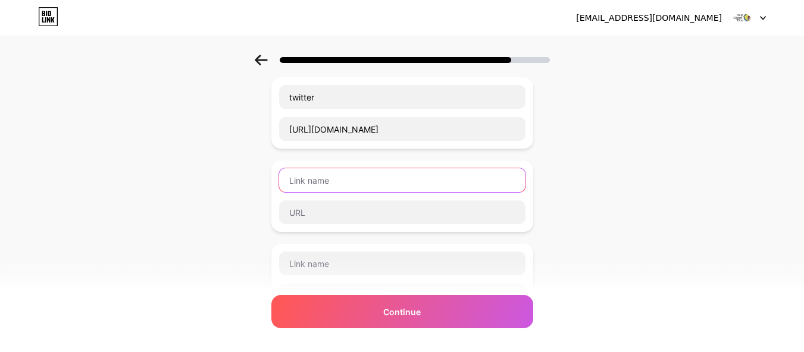
click at [315, 180] on input "text" at bounding box center [402, 180] width 246 height 24
paste input "linkedin"
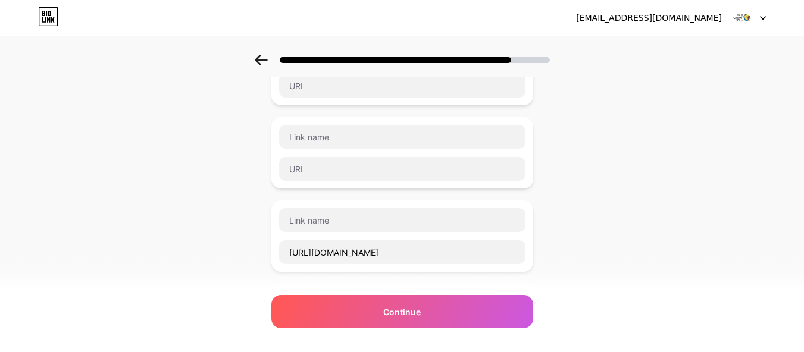
scroll to position [417, 0]
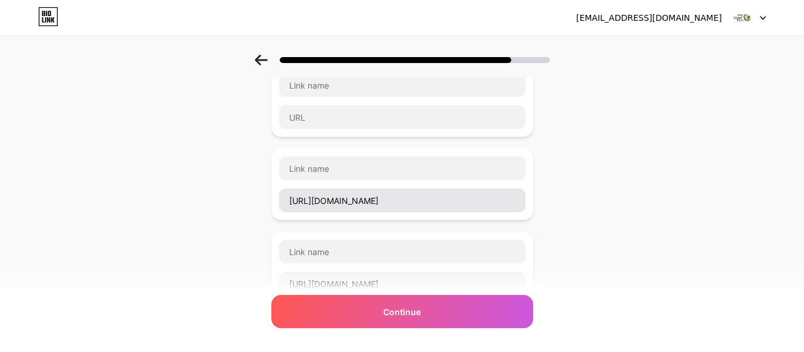
type input "linkedin"
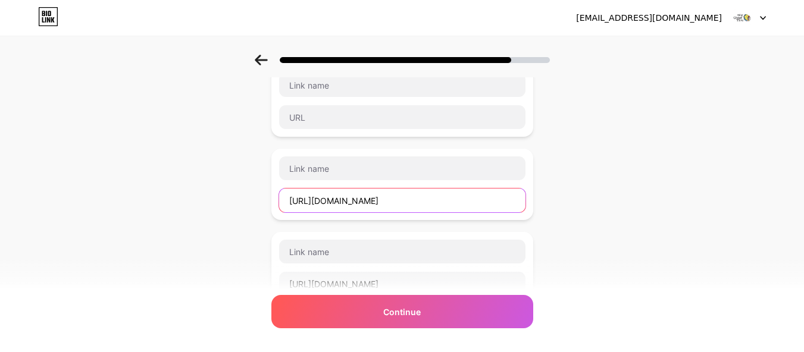
drag, startPoint x: 513, startPoint y: 199, endPoint x: 112, endPoint y: 162, distance: 402.8
click at [112, 162] on div "Start with a link Add anything you want your followers to see. Big Chief Tire […" at bounding box center [402, 97] width 804 height 918
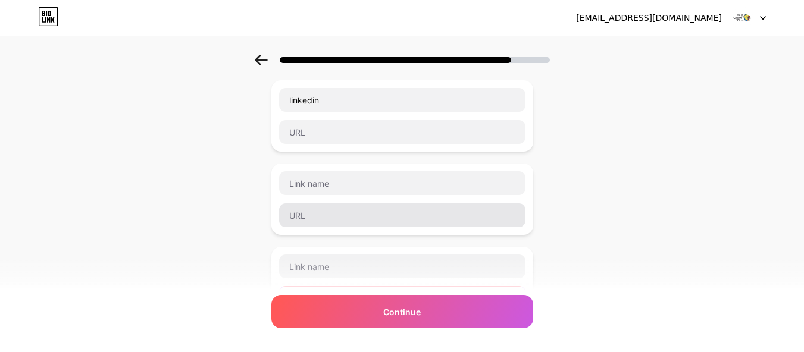
scroll to position [298, 0]
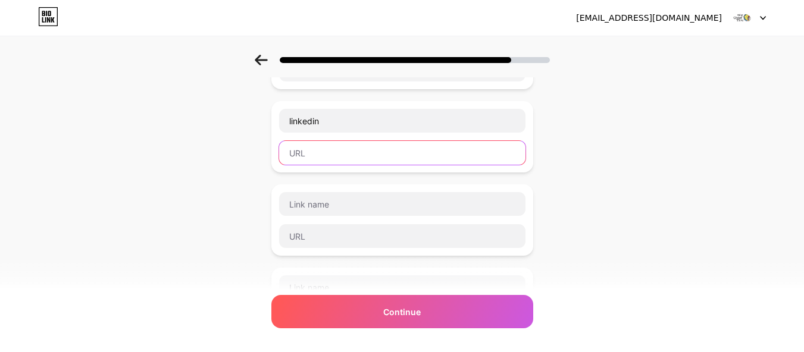
click at [323, 162] on input "text" at bounding box center [402, 153] width 246 height 24
paste input "[URL][DOMAIN_NAME]"
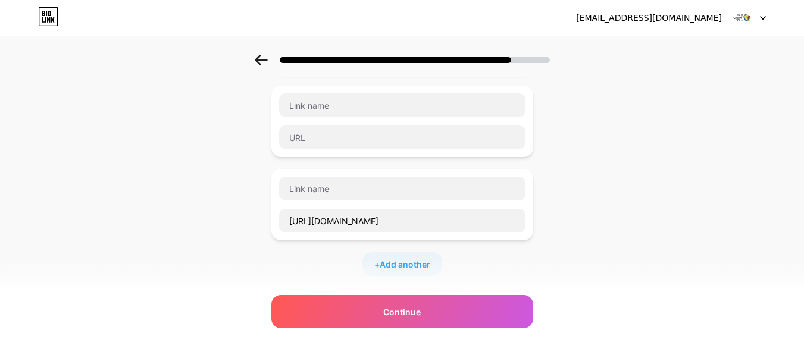
scroll to position [536, 0]
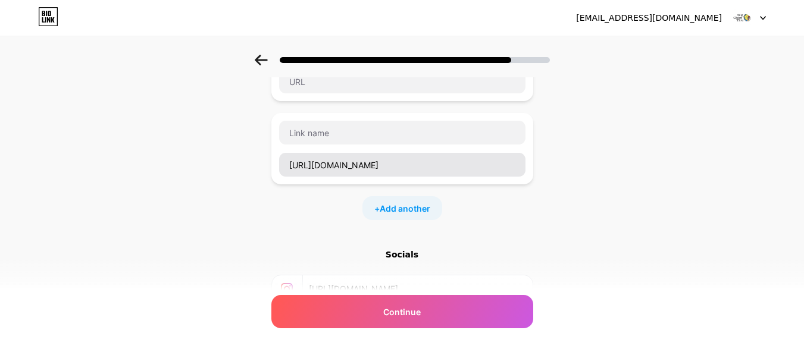
type input "[URL][DOMAIN_NAME]"
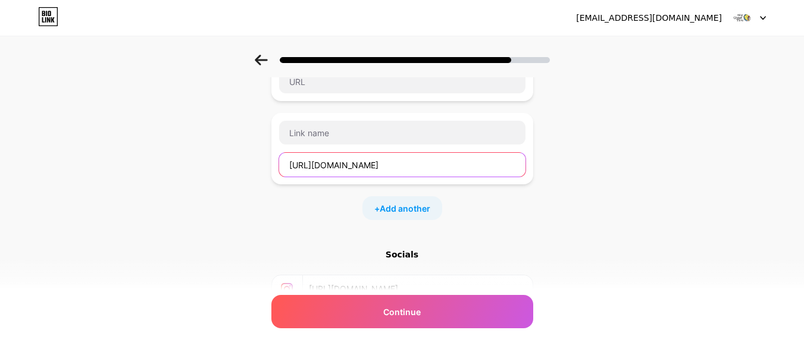
drag, startPoint x: 481, startPoint y: 163, endPoint x: 156, endPoint y: 145, distance: 326.0
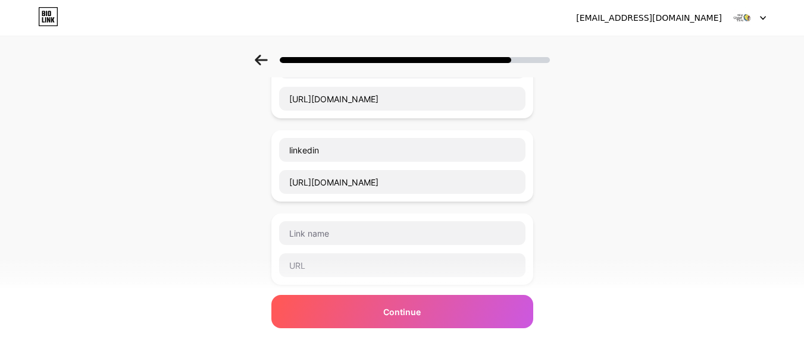
scroll to position [298, 0]
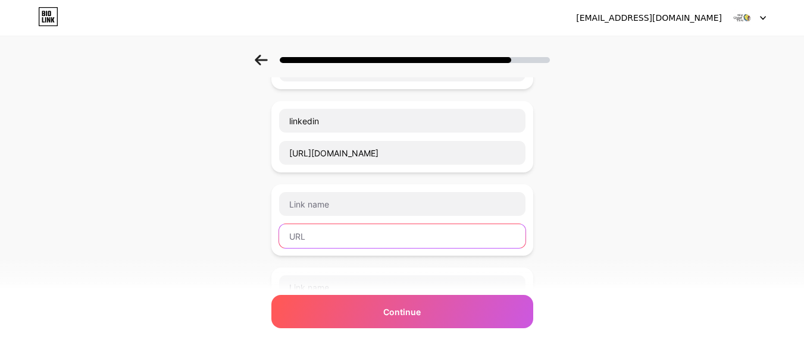
click at [316, 240] on input "text" at bounding box center [402, 236] width 246 height 24
paste input "[URL][DOMAIN_NAME]"
type input "[URL][DOMAIN_NAME]"
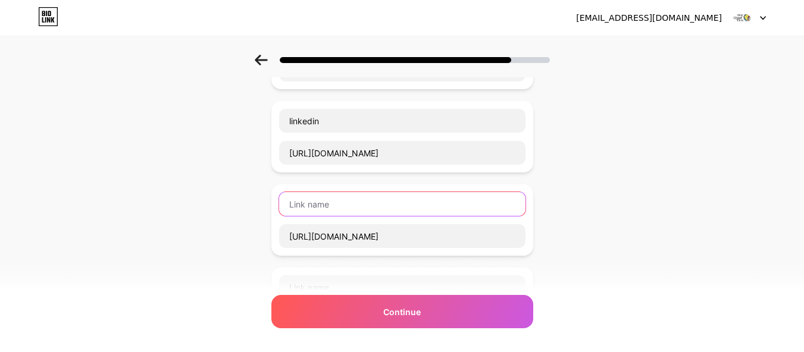
click at [343, 205] on input "text" at bounding box center [402, 204] width 246 height 24
paste input "[STREET_ADDRESS]"
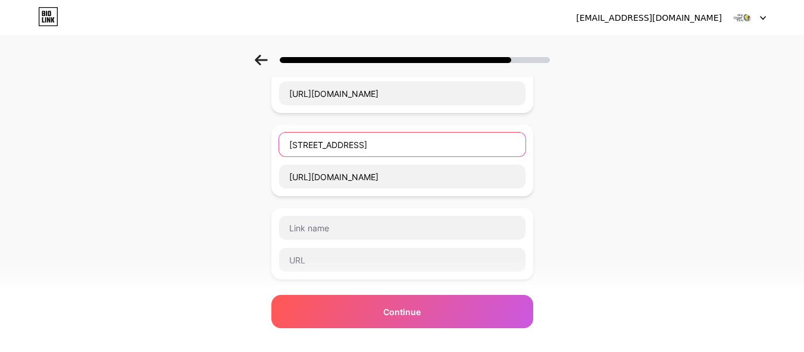
type input "[STREET_ADDRESS]"
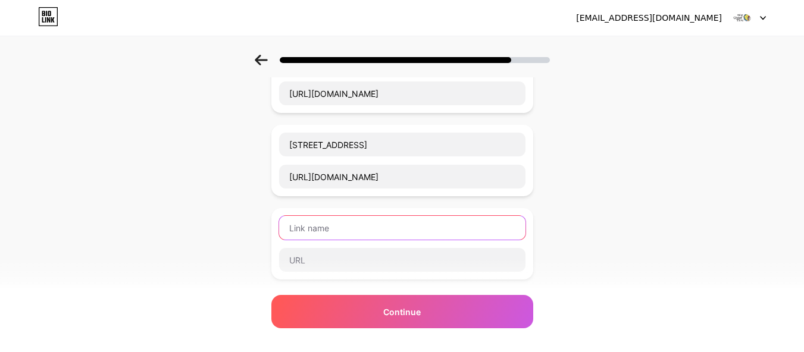
click at [310, 233] on input "text" at bounding box center [402, 228] width 246 height 24
paste input "[STREET_ADDRESS]"
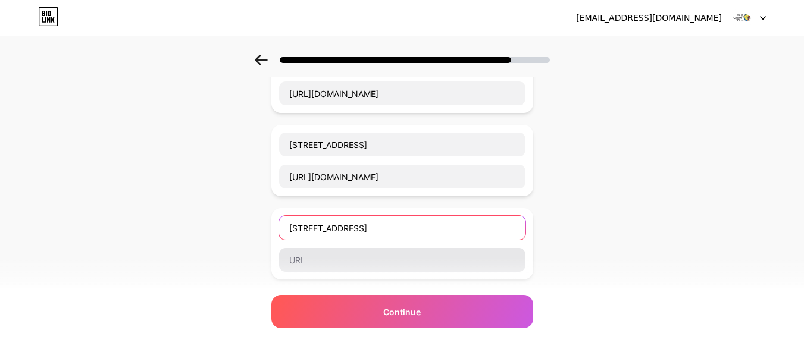
scroll to position [0, 10]
type input "[STREET_ADDRESS]"
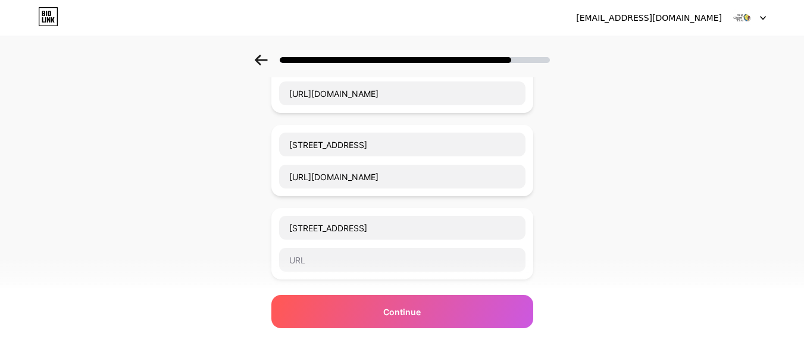
click at [309, 243] on div "[STREET_ADDRESS]" at bounding box center [403, 243] width 248 height 57
click at [304, 264] on input "text" at bounding box center [402, 260] width 246 height 24
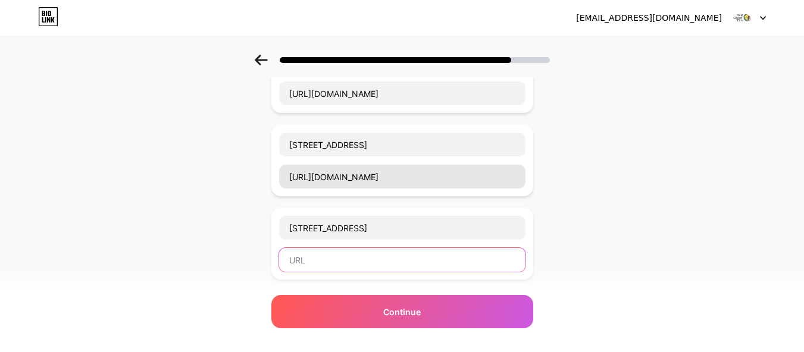
paste input "[URL][DOMAIN_NAME]"
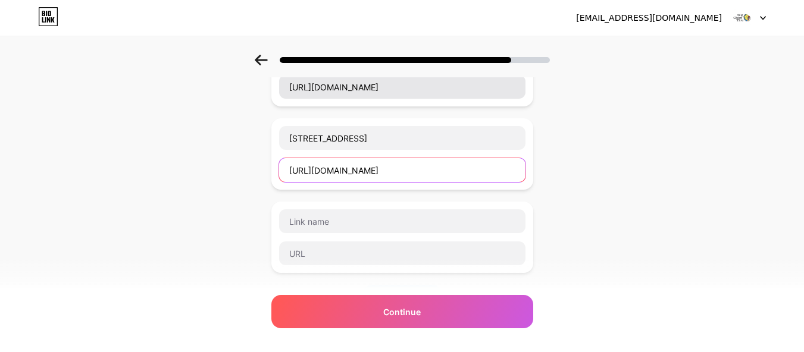
scroll to position [476, 0]
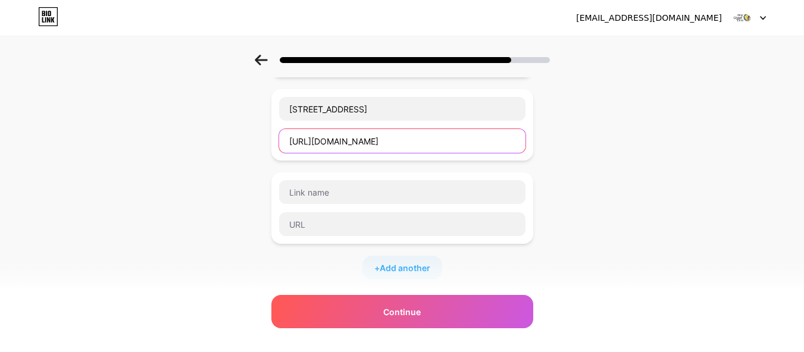
type input "[URL][DOMAIN_NAME]"
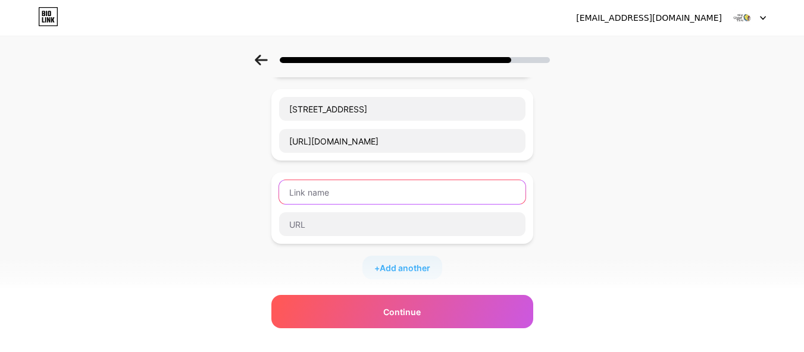
click at [355, 192] on input "text" at bounding box center [402, 192] width 246 height 24
paste input "[STREET_ADDRESS][PERSON_NAME]"
type input "[STREET_ADDRESS][PERSON_NAME]"
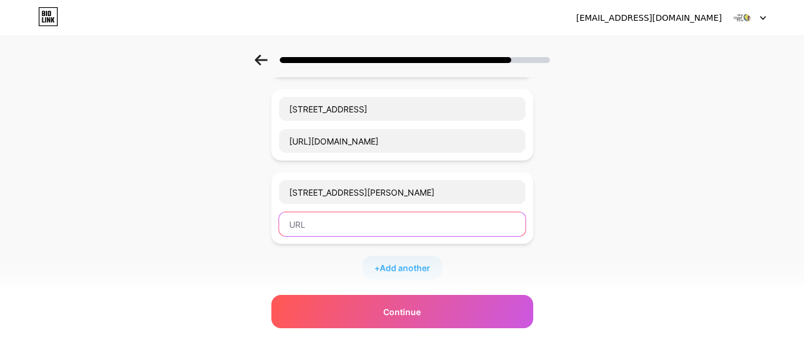
click at [312, 223] on input "text" at bounding box center [402, 224] width 246 height 24
paste input "[URL][DOMAIN_NAME]"
type input "[URL][DOMAIN_NAME]"
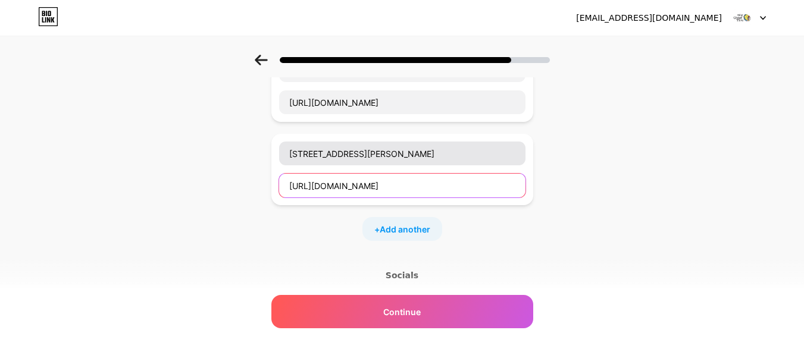
scroll to position [536, 0]
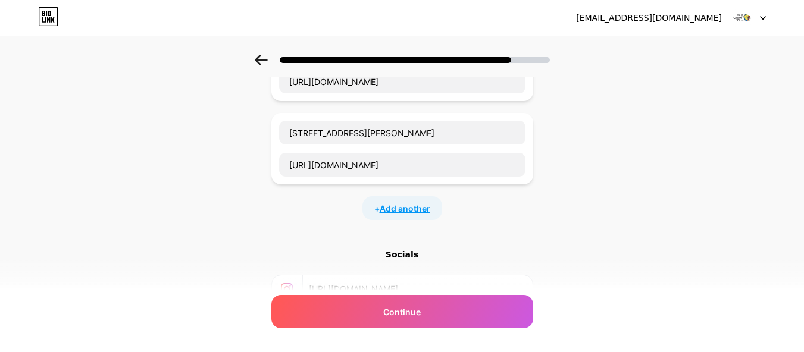
click at [415, 206] on span "Add another" at bounding box center [405, 208] width 51 height 12
click at [373, 215] on input "text" at bounding box center [402, 216] width 246 height 24
paste input "[STREET_ADDRESS][PERSON_NAME]"
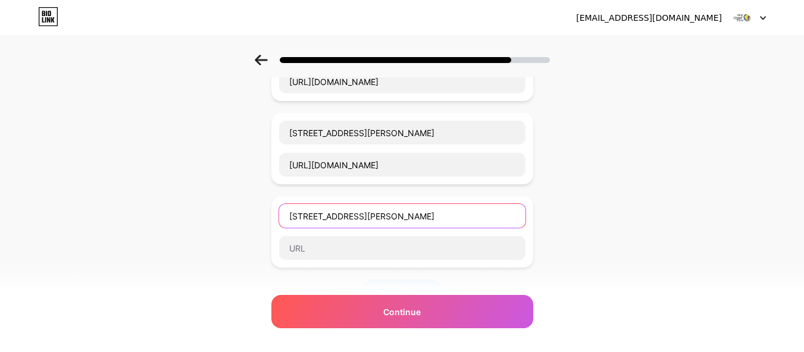
scroll to position [0, 8]
type input "[STREET_ADDRESS][PERSON_NAME]"
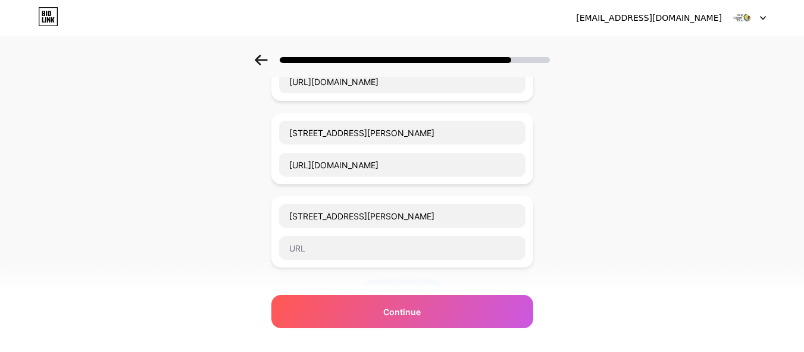
scroll to position [0, 0]
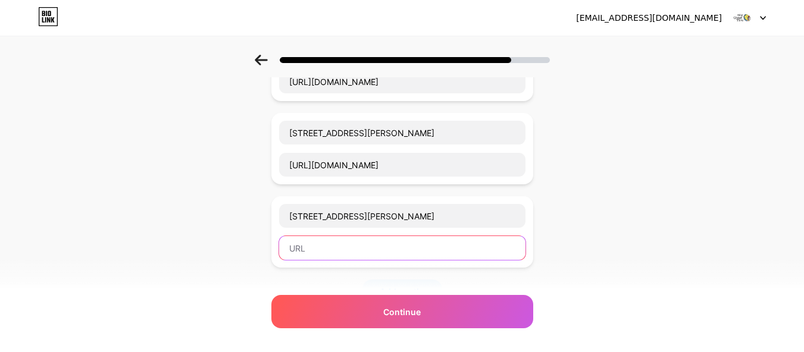
click at [414, 252] on input "text" at bounding box center [402, 248] width 246 height 24
paste input "[URL][DOMAIN_NAME]"
type input "[URL][DOMAIN_NAME]"
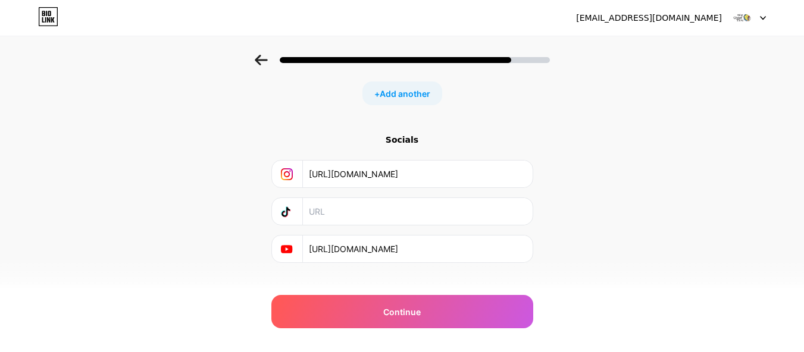
scroll to position [752, 0]
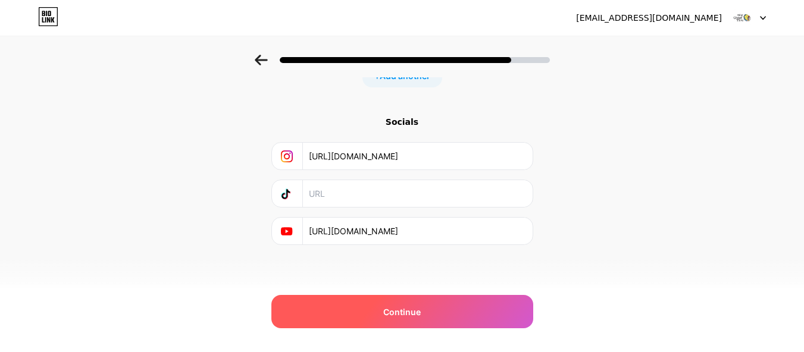
click at [417, 311] on span "Continue" at bounding box center [401, 312] width 37 height 12
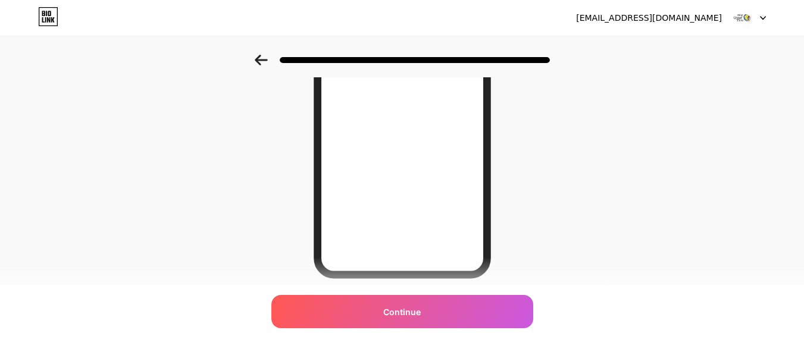
scroll to position [186, 0]
click at [268, 55] on icon at bounding box center [261, 60] width 13 height 11
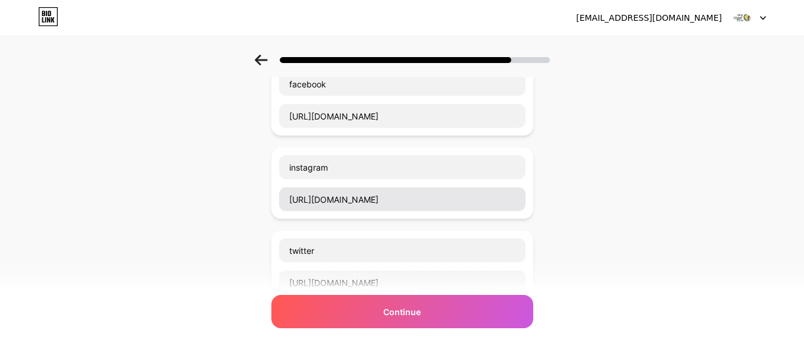
scroll to position [179, 0]
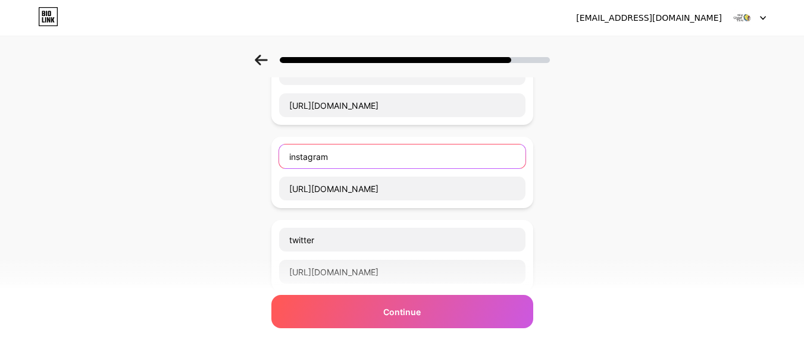
drag, startPoint x: 384, startPoint y: 162, endPoint x: 224, endPoint y: 157, distance: 159.6
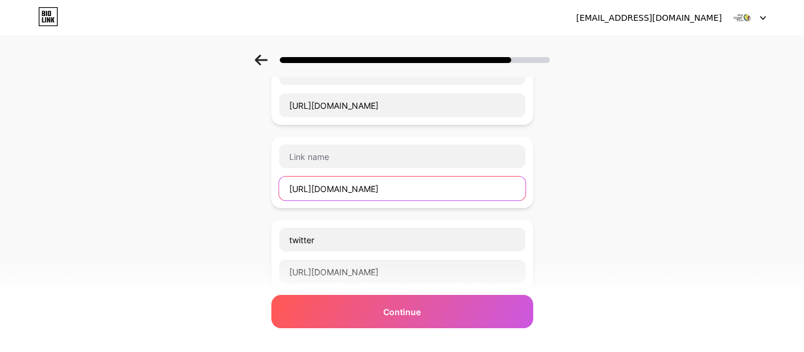
drag, startPoint x: 487, startPoint y: 184, endPoint x: 61, endPoint y: 173, distance: 426.3
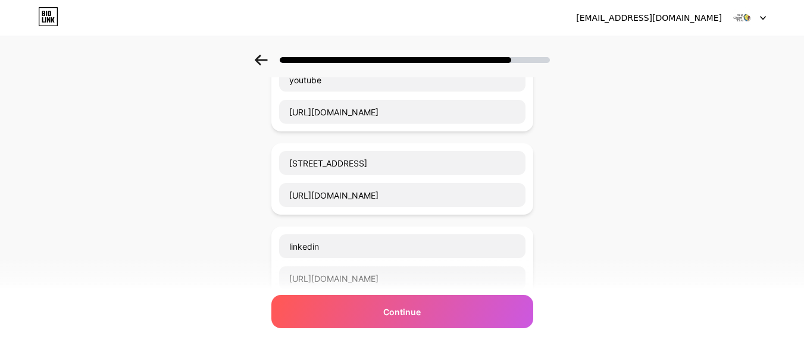
scroll to position [442, 0]
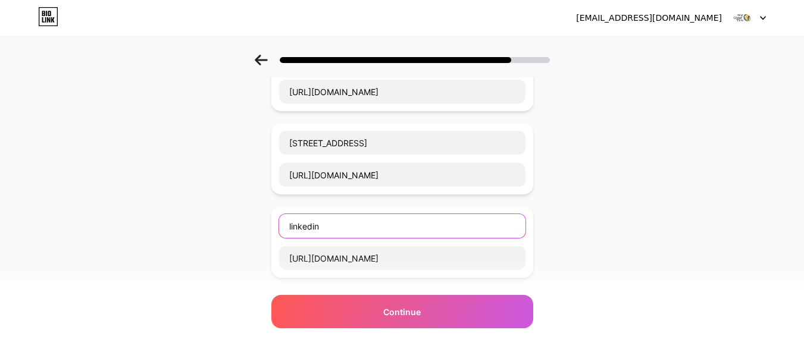
drag, startPoint x: 346, startPoint y: 227, endPoint x: 210, endPoint y: 233, distance: 136.4
click at [210, 233] on div "Start with a link Add anything you want your followers to see. Big Chief Tire […" at bounding box center [402, 197] width 804 height 1168
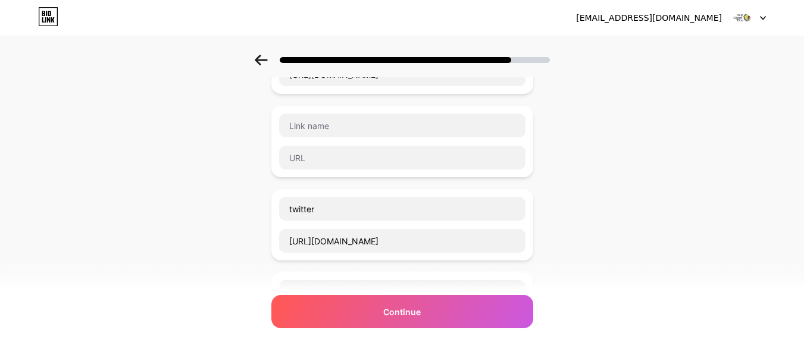
scroll to position [145, 0]
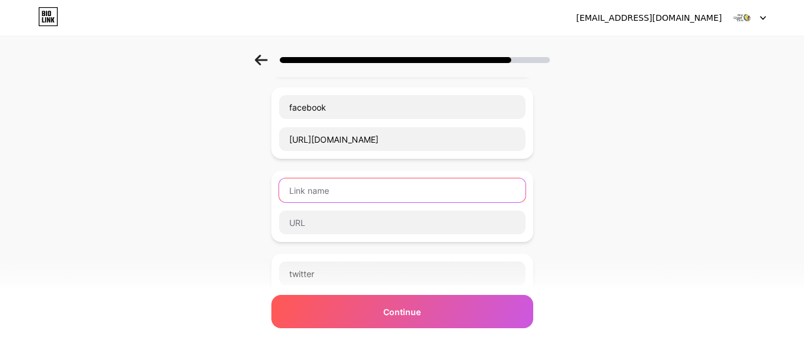
click at [343, 190] on input "text" at bounding box center [402, 191] width 246 height 24
paste input "linkedin"
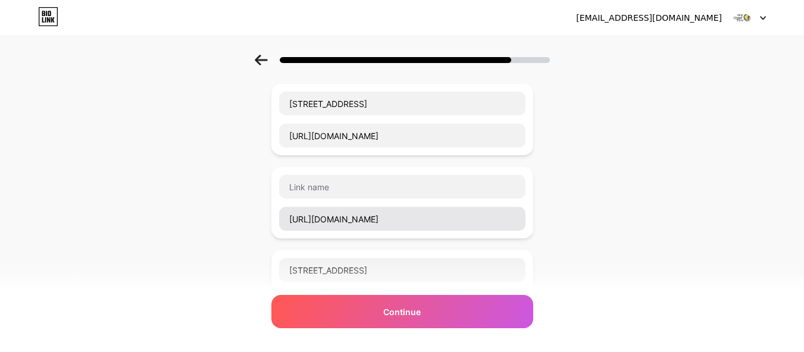
scroll to position [502, 0]
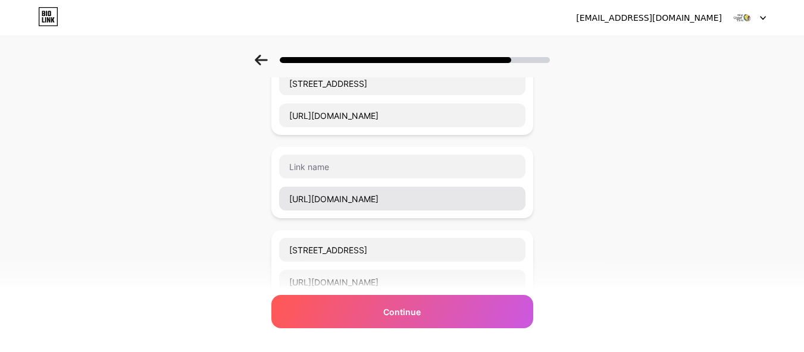
type input "linkedin"
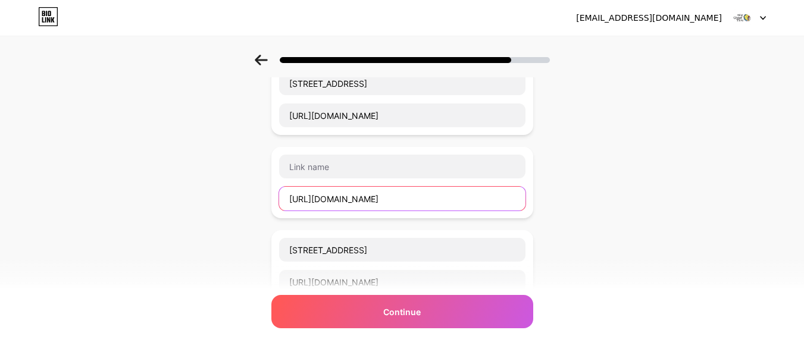
drag, startPoint x: 505, startPoint y: 198, endPoint x: 195, endPoint y: 201, distance: 310.1
click at [195, 201] on div "Start with a link Add anything you want your followers to see. Big Chief Tire […" at bounding box center [402, 137] width 804 height 1168
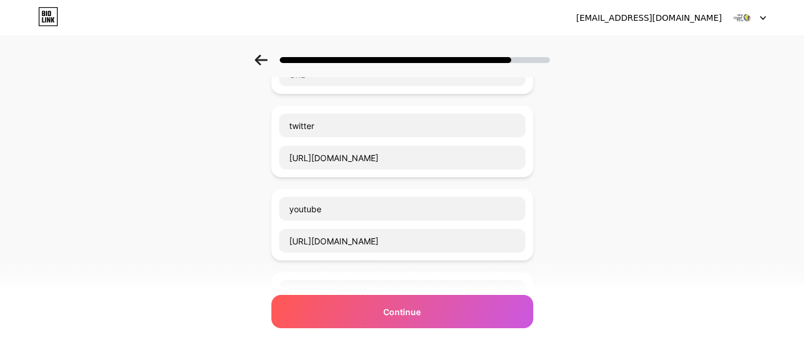
scroll to position [264, 0]
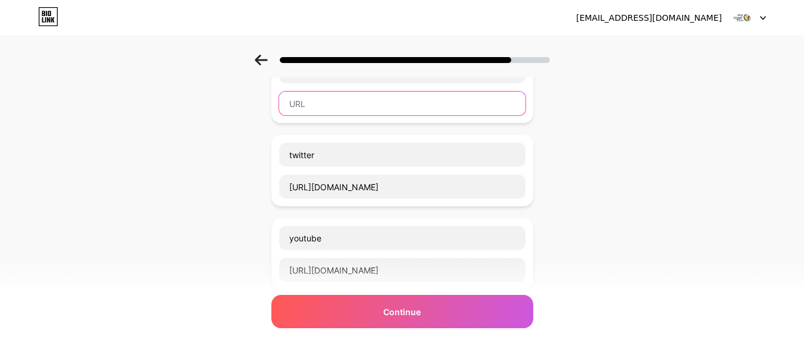
click at [327, 112] on input "text" at bounding box center [402, 104] width 246 height 24
paste input "[URL][DOMAIN_NAME]"
type input "[URL][DOMAIN_NAME]"
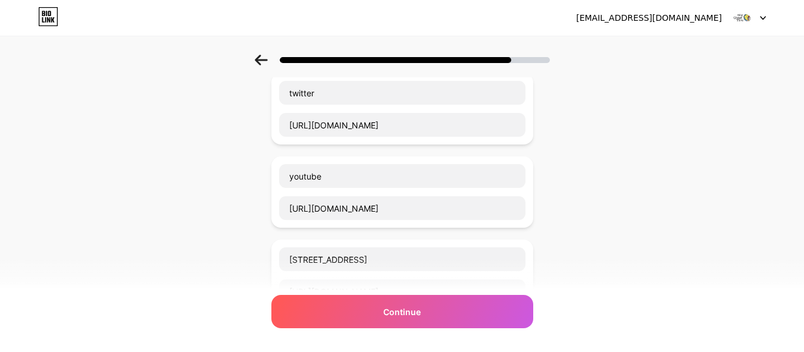
scroll to position [383, 0]
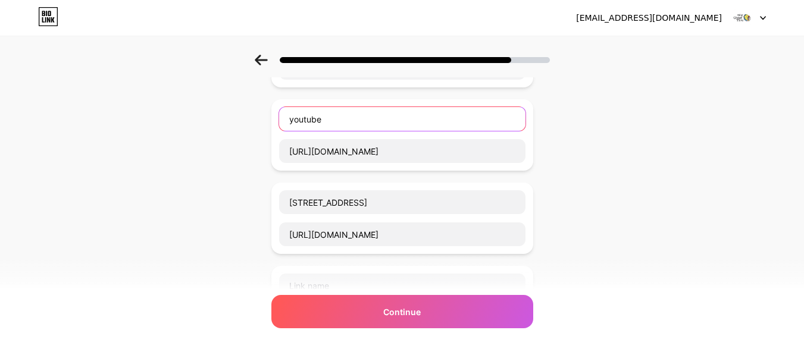
drag, startPoint x: 359, startPoint y: 128, endPoint x: 251, endPoint y: 117, distance: 108.9
click at [251, 117] on div "Start with a link Add anything you want your followers to see. Big Chief Tire […" at bounding box center [402, 256] width 804 height 1168
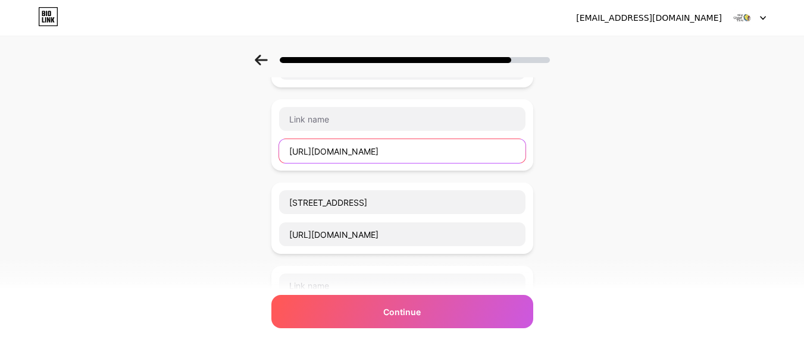
drag, startPoint x: 474, startPoint y: 157, endPoint x: 98, endPoint y: 151, distance: 376.2
click at [98, 151] on div "Start with a link Add anything you want your followers to see. Big Chief Tire […" at bounding box center [402, 256] width 804 height 1168
click at [163, 151] on div "Start with a link Add anything you want your followers to see. Big Chief Tire […" at bounding box center [402, 256] width 804 height 1168
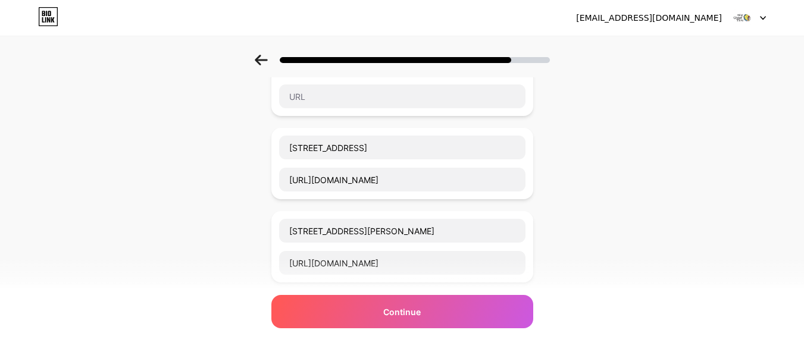
scroll to position [621, 0]
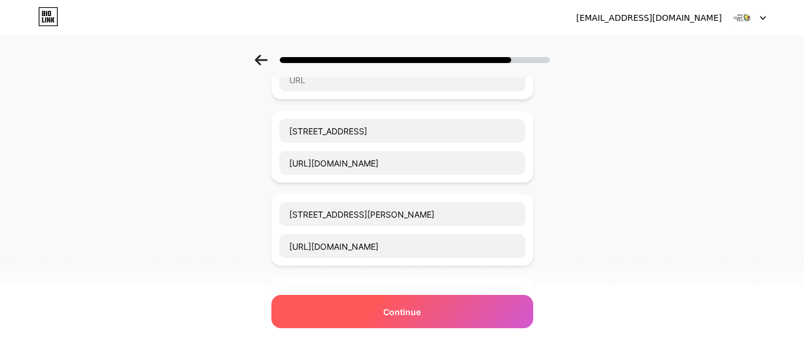
click at [424, 296] on div "Continue" at bounding box center [402, 311] width 262 height 33
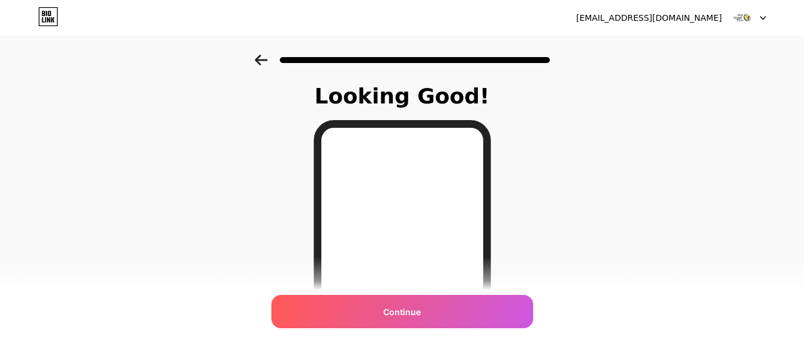
scroll to position [119, 0]
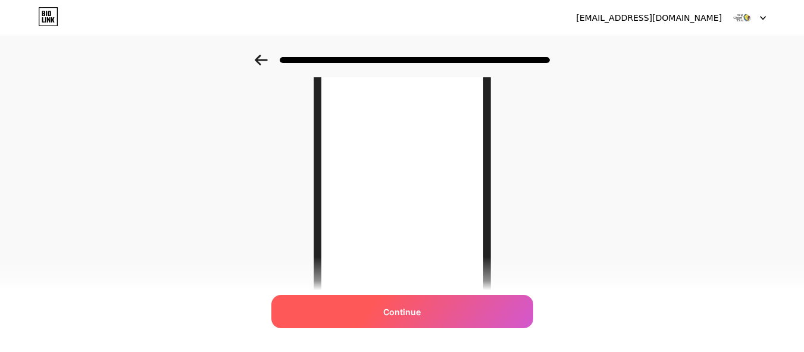
click at [406, 301] on div "Continue" at bounding box center [402, 311] width 262 height 33
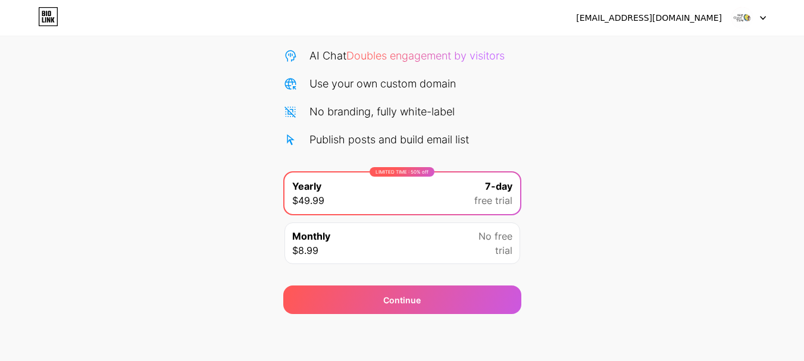
scroll to position [118, 0]
click at [396, 239] on div "Monthly $8.99 No free trial" at bounding box center [402, 243] width 236 height 42
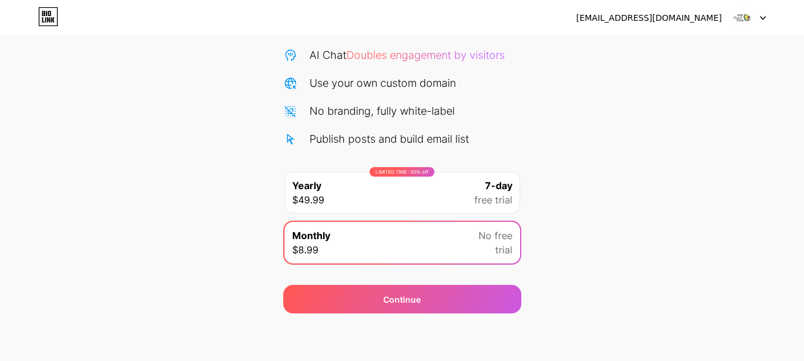
click at [578, 214] on div "Start your 7 day free trial Cancel anytime. We will send you an email 2 days be…" at bounding box center [402, 125] width 804 height 377
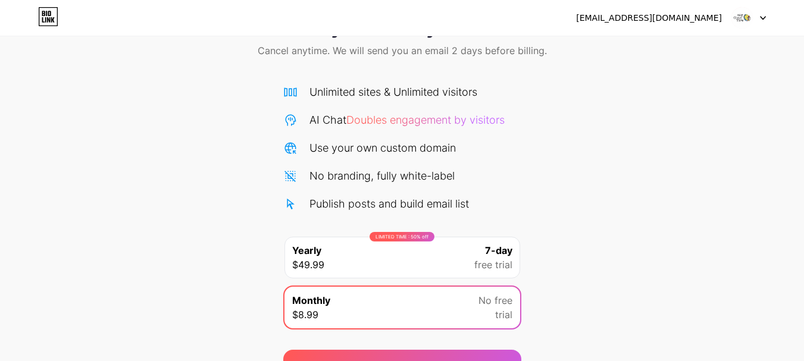
scroll to position [0, 0]
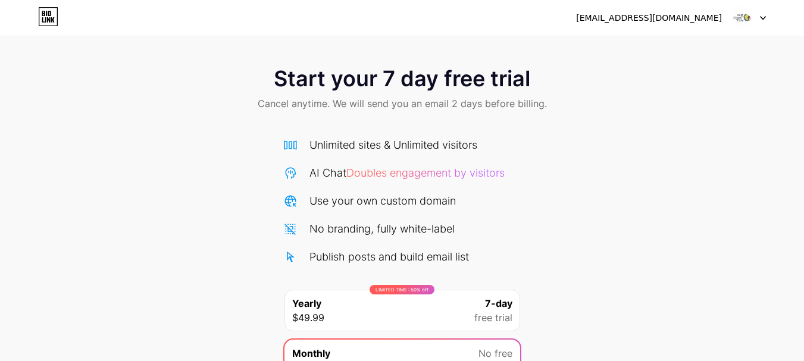
click at [732, 20] on img at bounding box center [742, 18] width 23 height 23
click at [680, 15] on div "[EMAIL_ADDRESS][DOMAIN_NAME]" at bounding box center [649, 18] width 146 height 12
click at [48, 14] on icon at bounding box center [49, 13] width 3 height 5
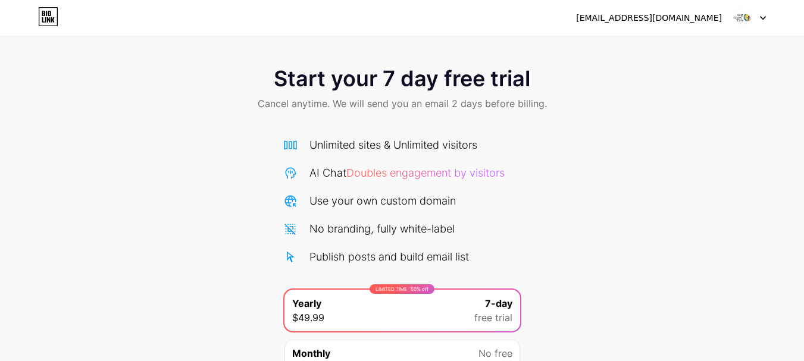
click at [754, 21] on div at bounding box center [748, 17] width 35 height 21
click at [676, 104] on div "Start your 7 day free trial Cancel anytime. We will send you an email 2 days be…" at bounding box center [402, 90] width 804 height 70
click at [592, 177] on div "Start your 7 day free trial Cancel anytime. We will send you an email 2 days be…" at bounding box center [402, 243] width 804 height 377
click at [697, 36] on div "[EMAIL_ADDRESS][DOMAIN_NAME] Logout" at bounding box center [402, 18] width 804 height 36
click at [715, 25] on div "[EMAIL_ADDRESS][DOMAIN_NAME]" at bounding box center [671, 17] width 190 height 21
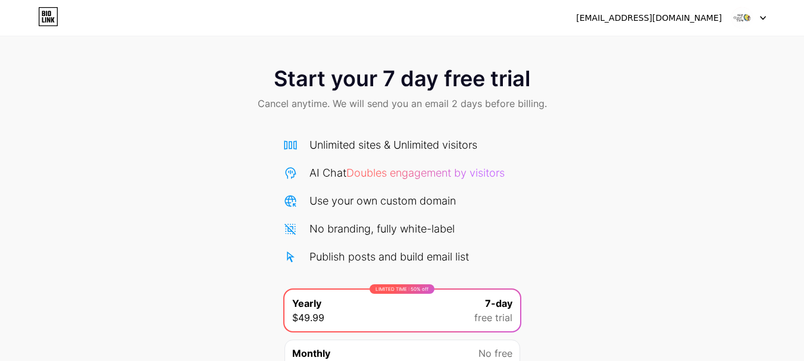
click at [737, 25] on img at bounding box center [742, 18] width 23 height 23
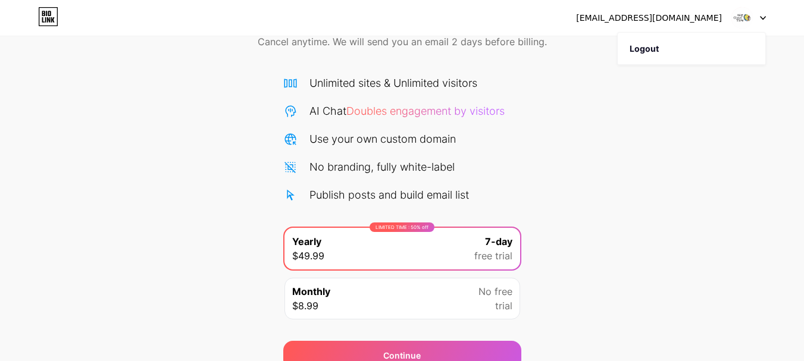
scroll to position [118, 0]
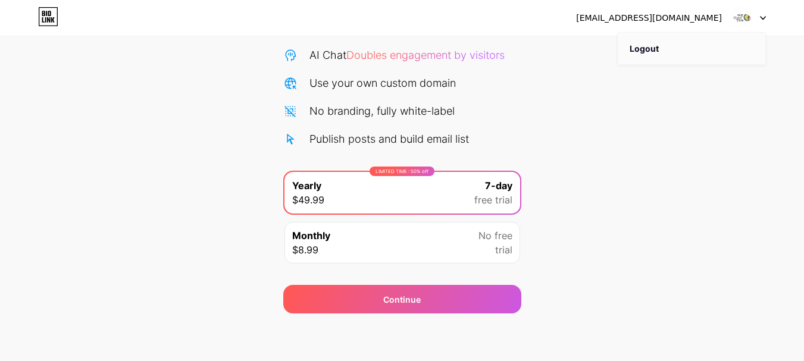
click at [678, 45] on li "Logout" at bounding box center [692, 49] width 148 height 32
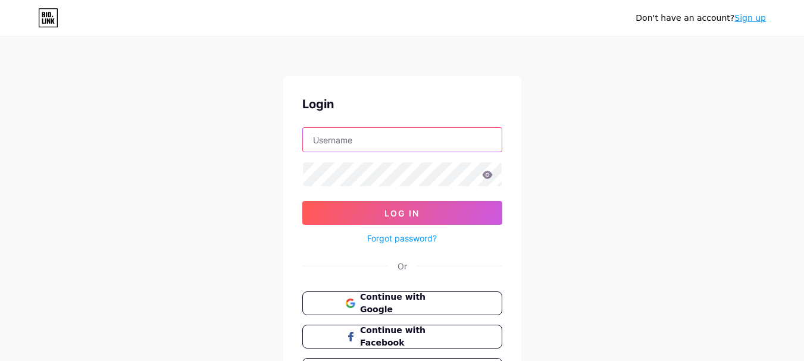
type input "[EMAIL_ADDRESS][DOMAIN_NAME]"
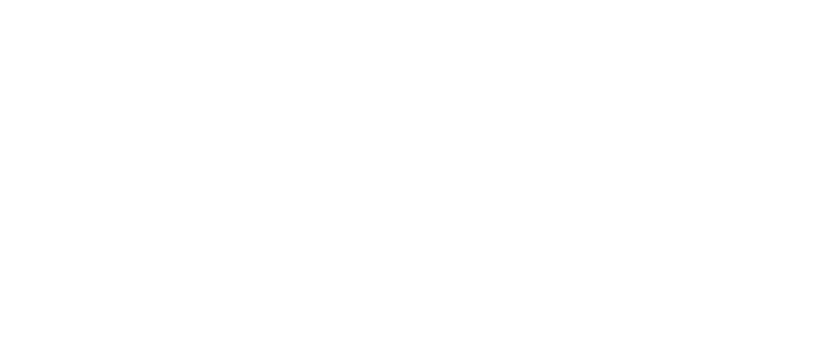
click at [307, 0] on html at bounding box center [406, 0] width 813 height 0
